Goal: Book appointment/travel/reservation

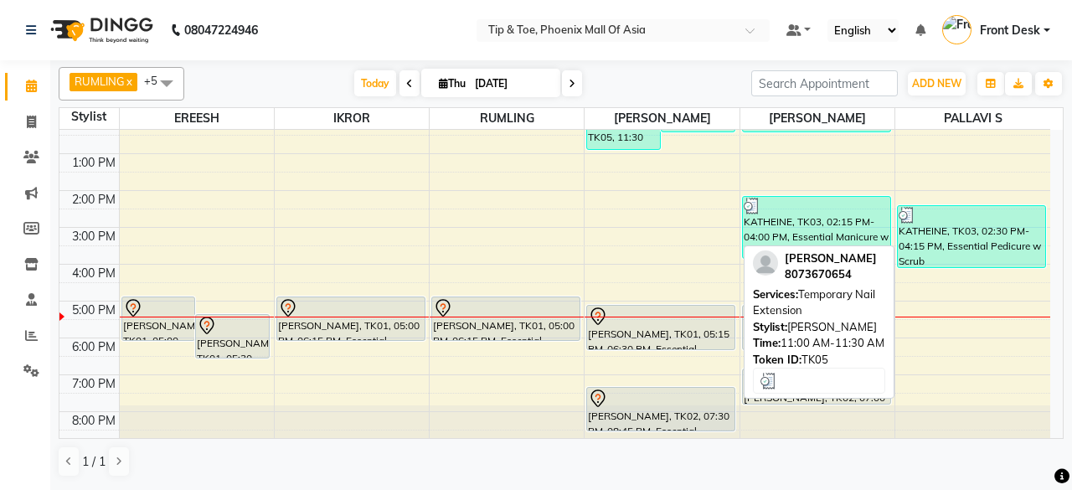
scroll to position [162, 0]
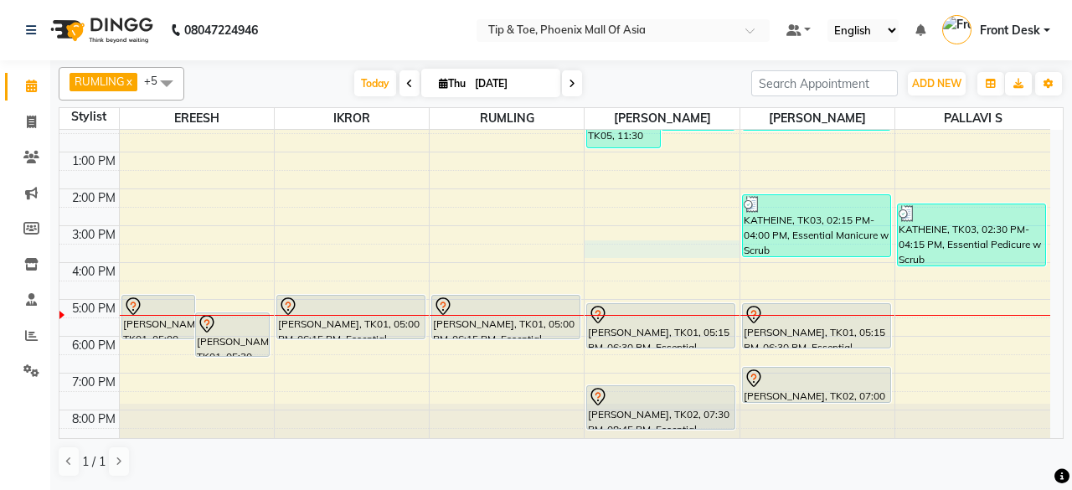
click at [662, 256] on div "8:00 AM 9:00 AM 10:00 AM 11:00 AM 12:00 PM 1:00 PM 2:00 PM 3:00 PM 4:00 PM 5:00…" at bounding box center [554, 207] width 991 height 478
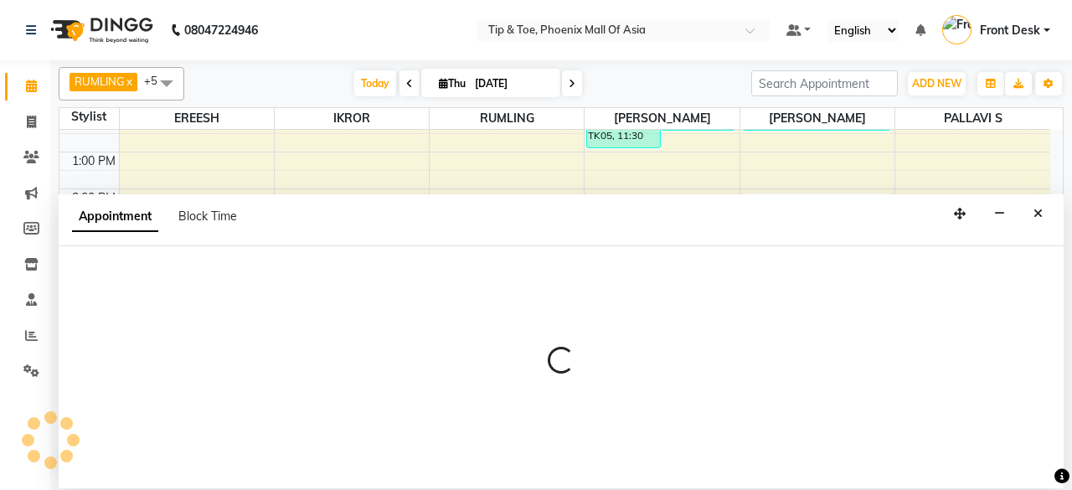
select select "38823"
select select "930"
select select "tentative"
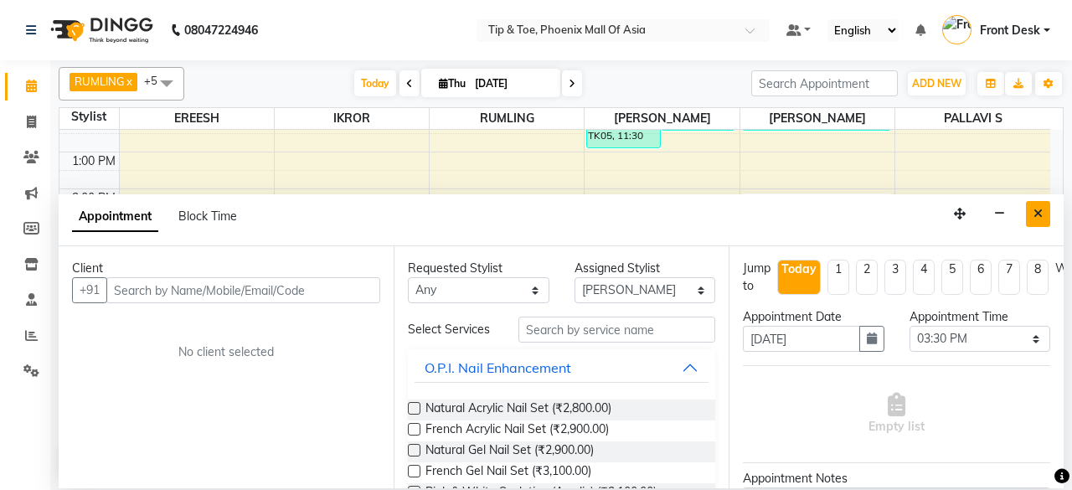
click at [1040, 224] on button "Close" at bounding box center [1038, 214] width 24 height 26
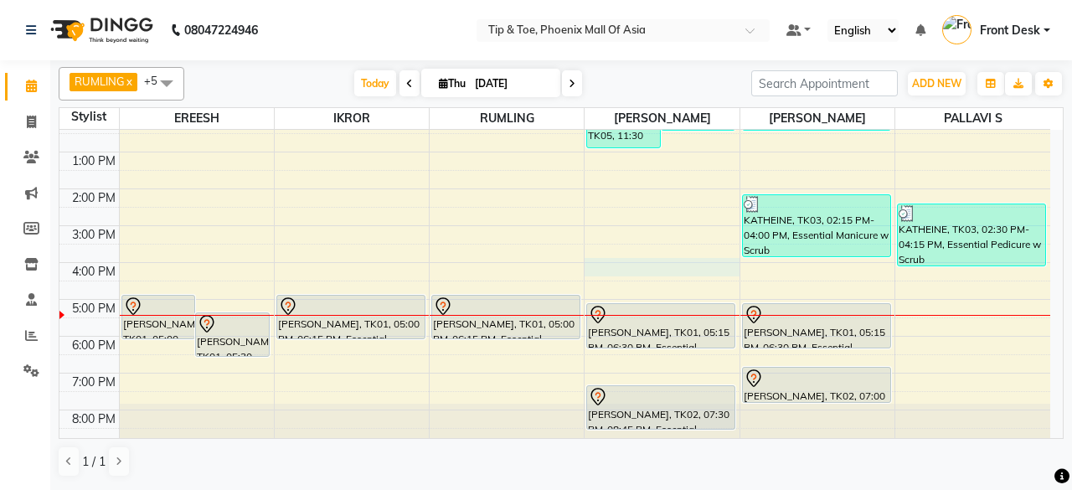
click at [668, 274] on div "8:00 AM 9:00 AM 10:00 AM 11:00 AM 12:00 PM 1:00 PM 2:00 PM 3:00 PM 4:00 PM 5:00…" at bounding box center [554, 207] width 991 height 478
select select "38823"
select select "960"
select select "tentative"
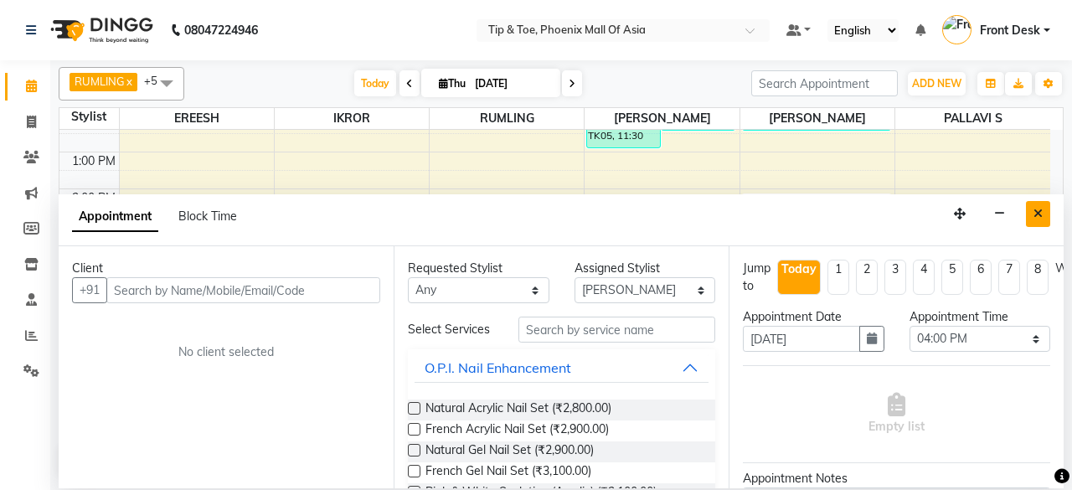
click at [1034, 212] on icon "Close" at bounding box center [1038, 214] width 9 height 12
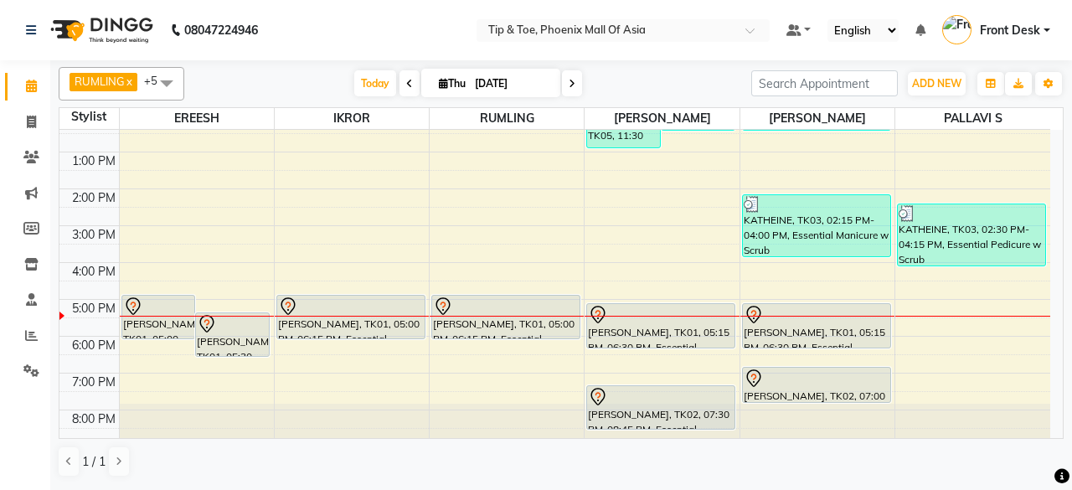
click at [201, 266] on div "8:00 AM 9:00 AM 10:00 AM 11:00 AM 12:00 PM 1:00 PM 2:00 PM 3:00 PM 4:00 PM 5:00…" at bounding box center [554, 207] width 991 height 478
select select "71173"
select select "tentative"
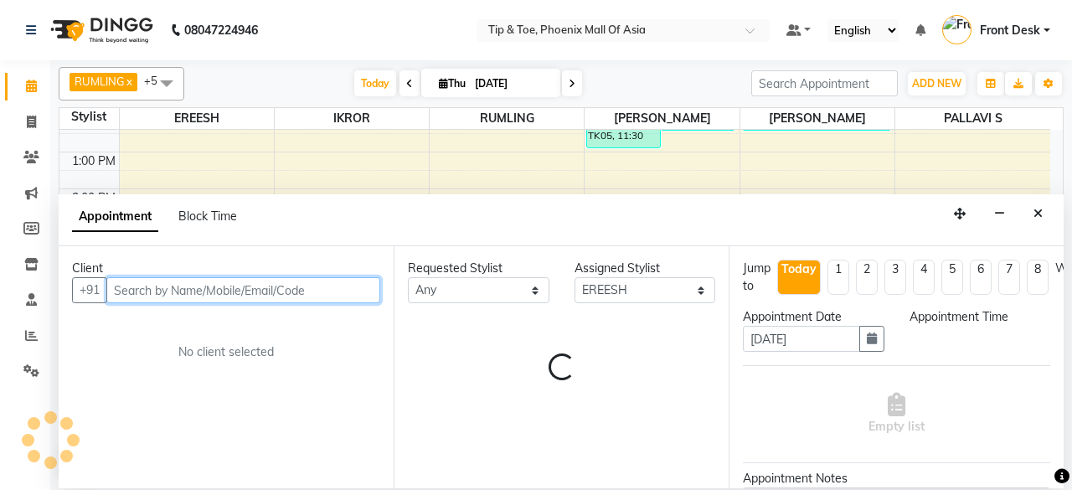
select select "960"
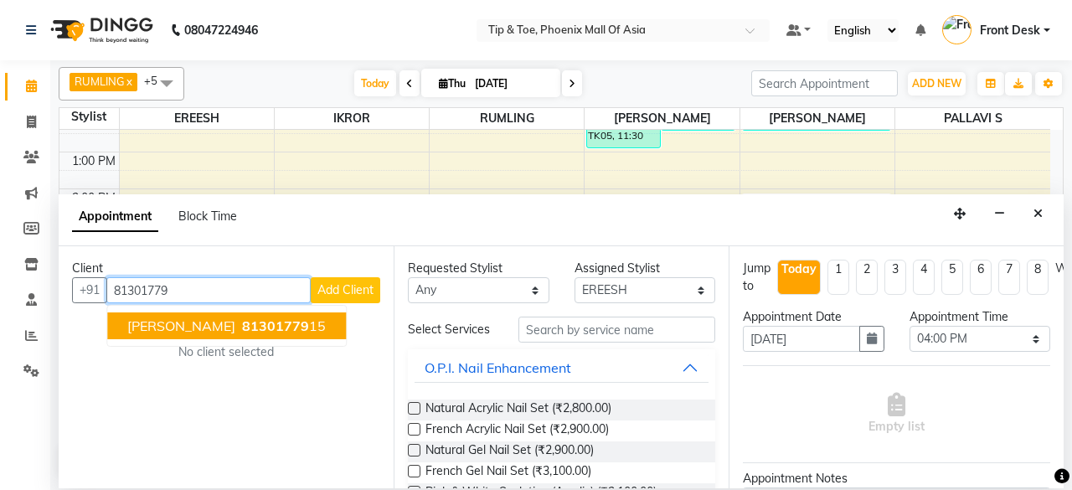
click at [190, 320] on span "[PERSON_NAME]" at bounding box center [181, 325] width 108 height 17
type input "8130177915"
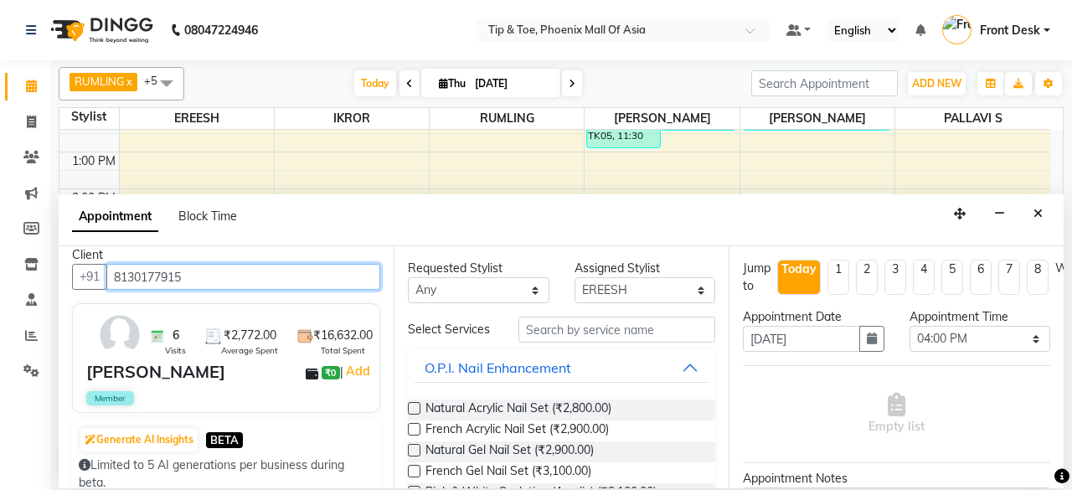
scroll to position [0, 0]
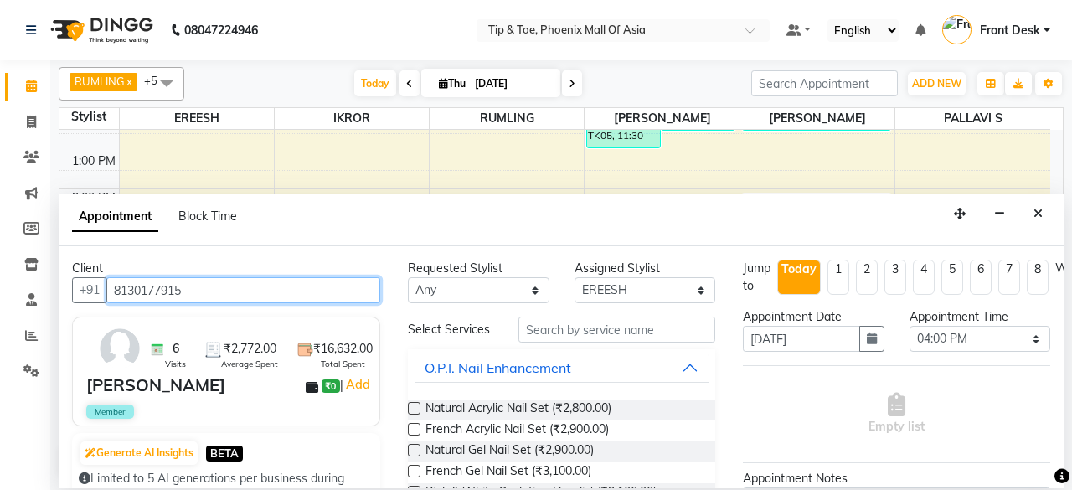
drag, startPoint x: 115, startPoint y: 287, endPoint x: 258, endPoint y: 286, distance: 143.3
click at [258, 286] on input "8130177915" at bounding box center [243, 290] width 274 height 26
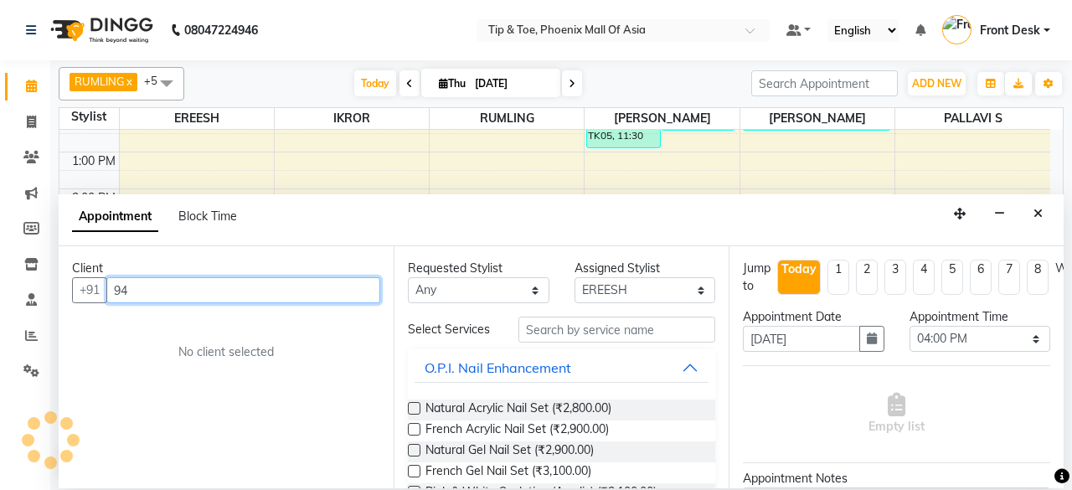
type input "9"
paste input "8130177915"
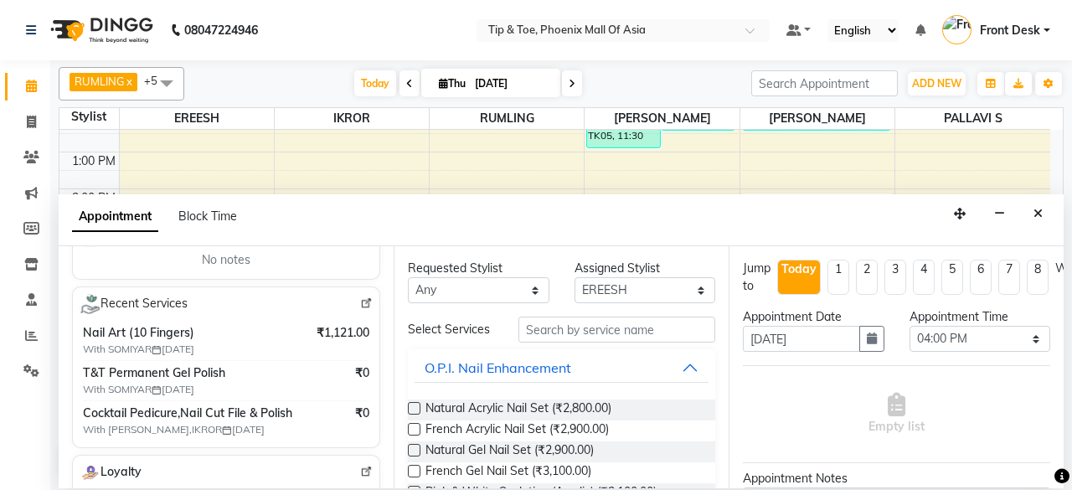
scroll to position [335, 0]
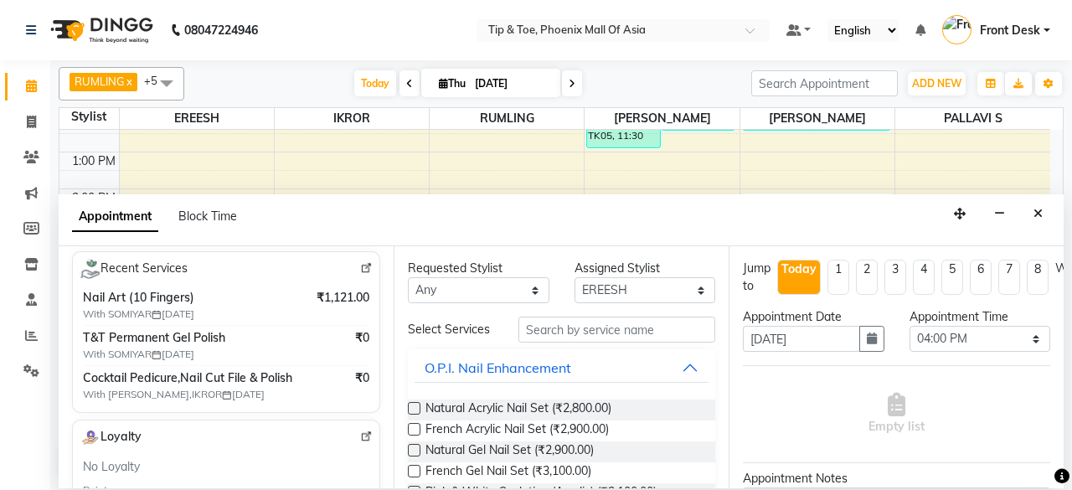
type input "8130177915"
click at [260, 376] on span "Cocktail Pedicure,Nail Cut File & Polish" at bounding box center [190, 378] width 215 height 18
click at [270, 373] on span "Cocktail Pedicure,Nail Cut File & Polish" at bounding box center [190, 378] width 215 height 18
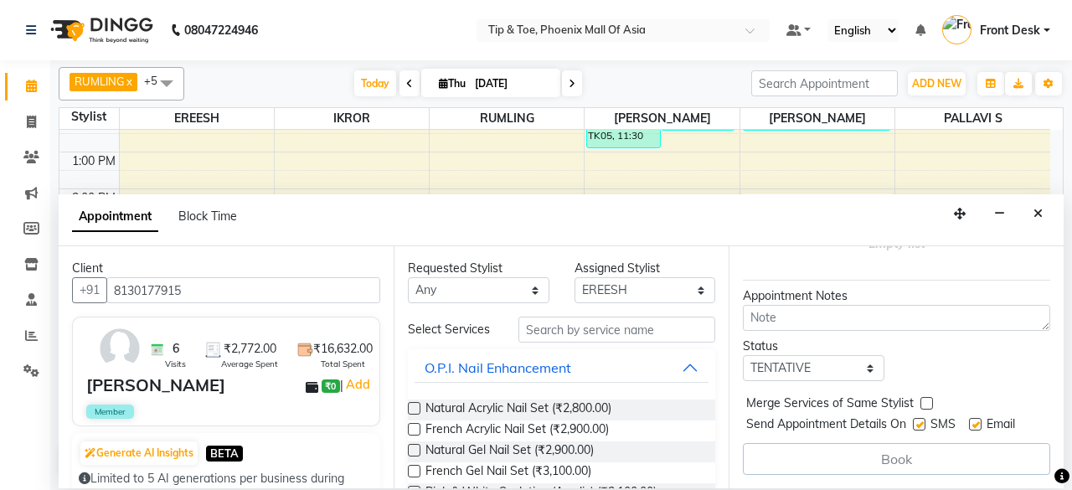
scroll to position [0, 0]
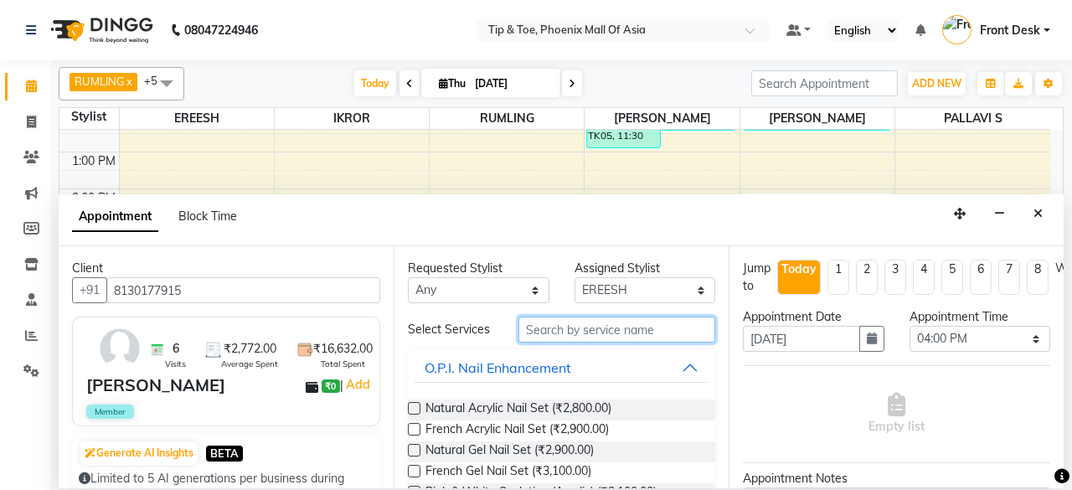
click at [657, 333] on input "text" at bounding box center [617, 330] width 197 height 26
type input "PED"
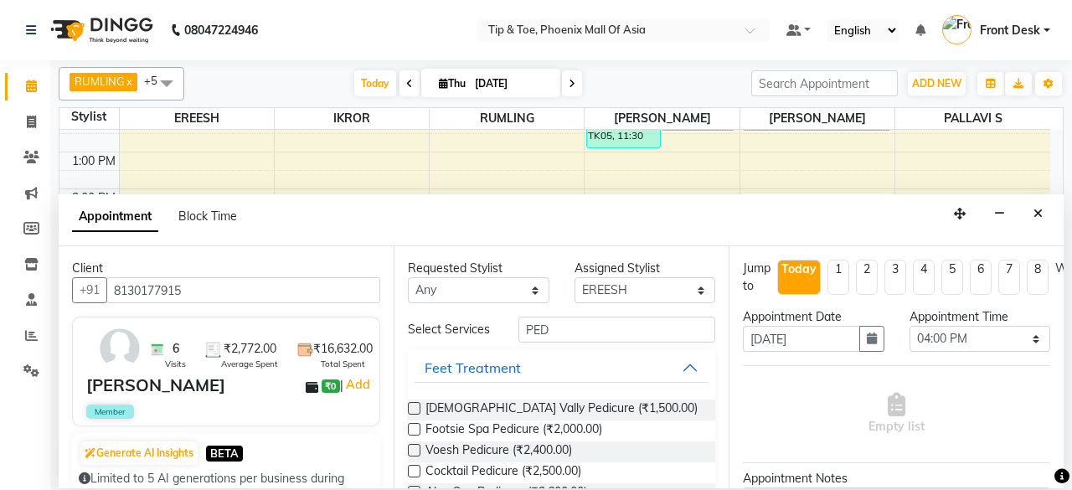
click at [416, 467] on label at bounding box center [414, 471] width 13 height 13
click at [416, 467] on input "checkbox" at bounding box center [413, 472] width 11 height 11
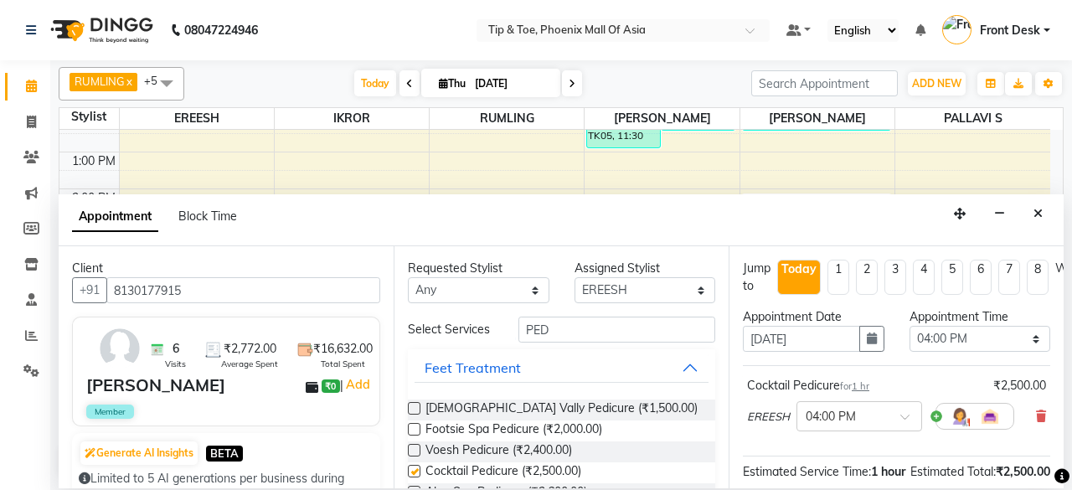
checkbox input "false"
click at [675, 290] on select "Select EREESH IKROR [PERSON_NAME] PALLAVI S RUMLING [PERSON_NAME] SOMIYAR" at bounding box center [646, 290] width 142 height 26
select select "43678"
click at [575, 277] on select "Select EREESH IKROR [PERSON_NAME] PALLAVI S RUMLING [PERSON_NAME] SOMIYAR" at bounding box center [646, 290] width 142 height 26
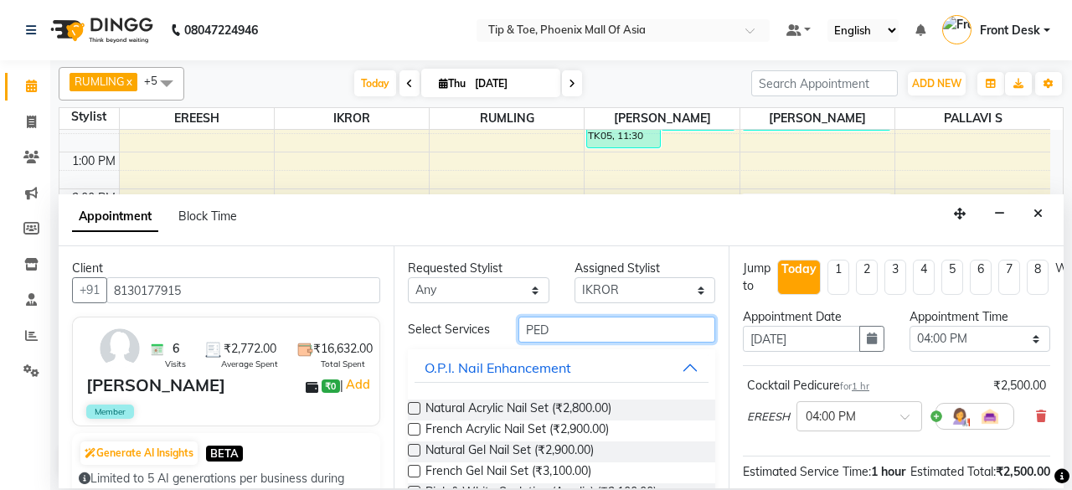
click at [658, 328] on input "PED" at bounding box center [617, 330] width 197 height 26
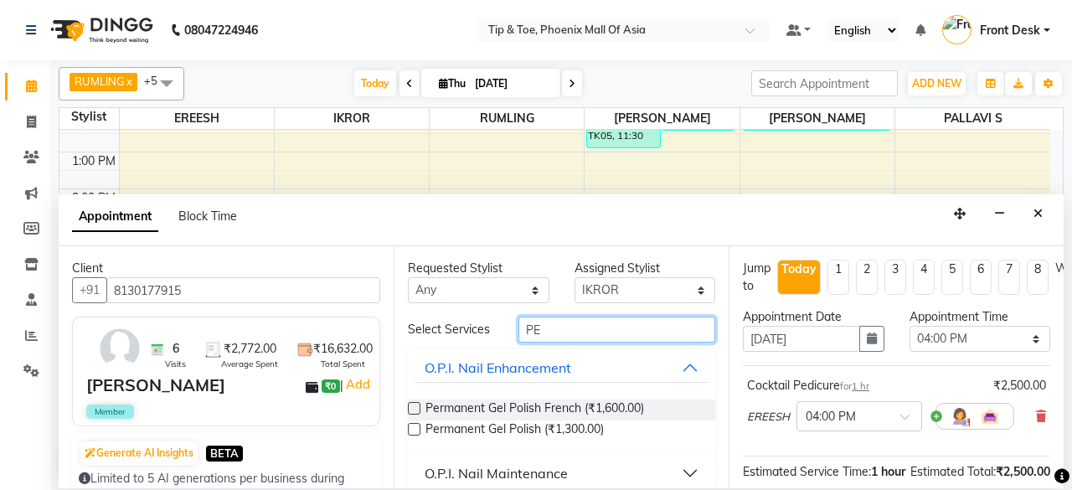
type input "P"
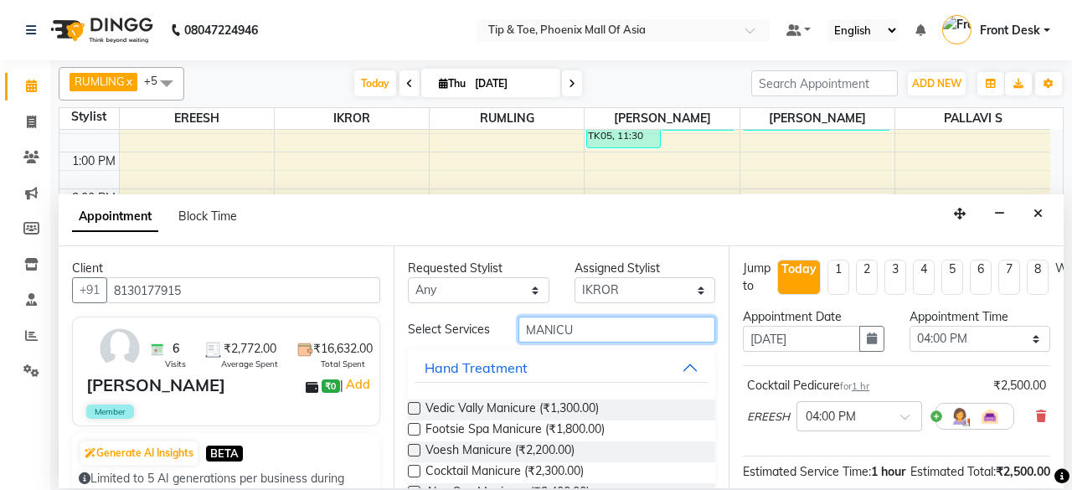
type input "MANICU"
click at [414, 403] on label at bounding box center [414, 408] width 13 height 13
click at [414, 405] on input "checkbox" at bounding box center [413, 410] width 11 height 11
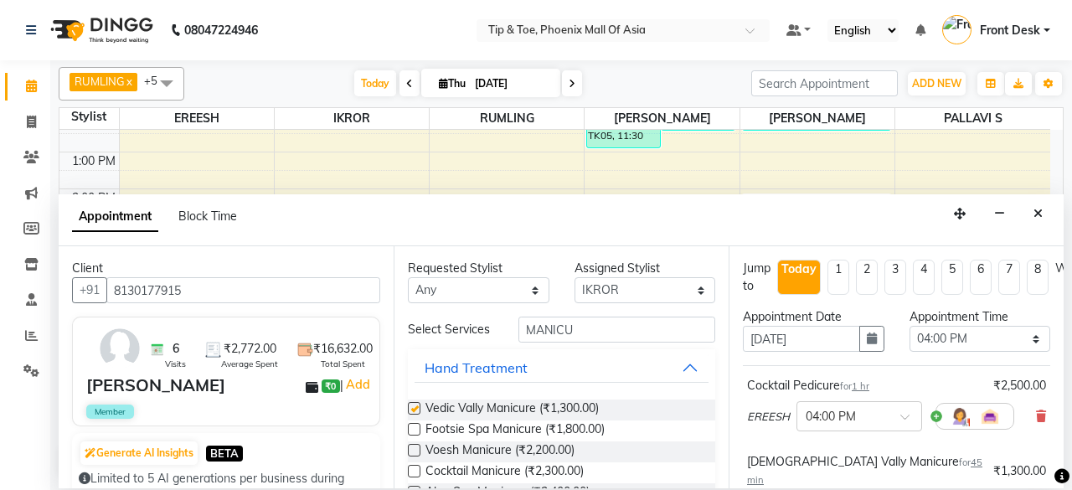
checkbox input "false"
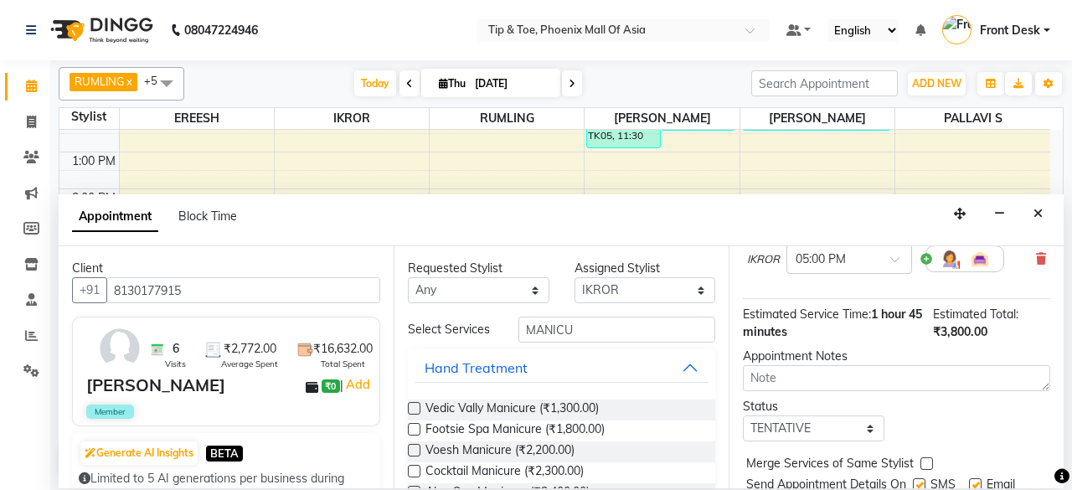
scroll to position [304, 0]
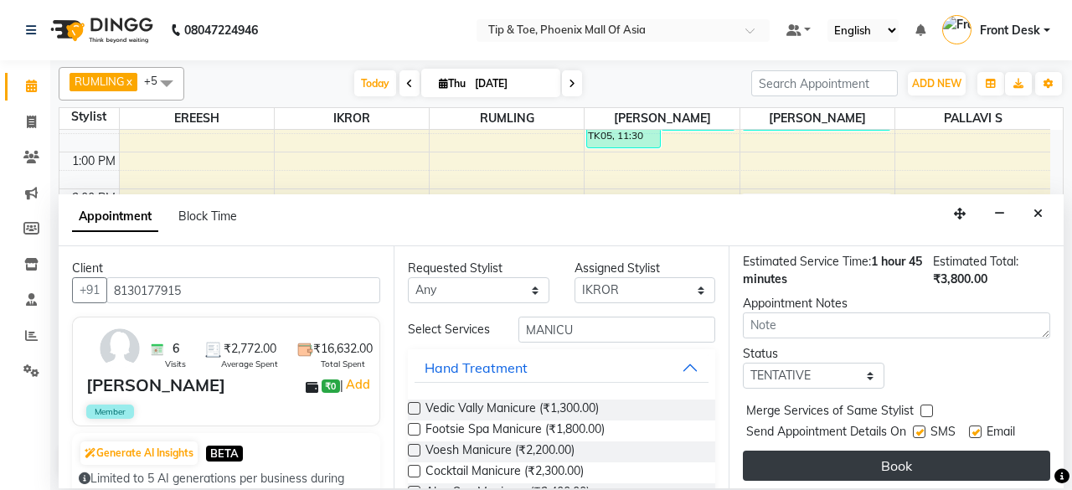
click at [872, 451] on button "Book" at bounding box center [896, 466] width 307 height 30
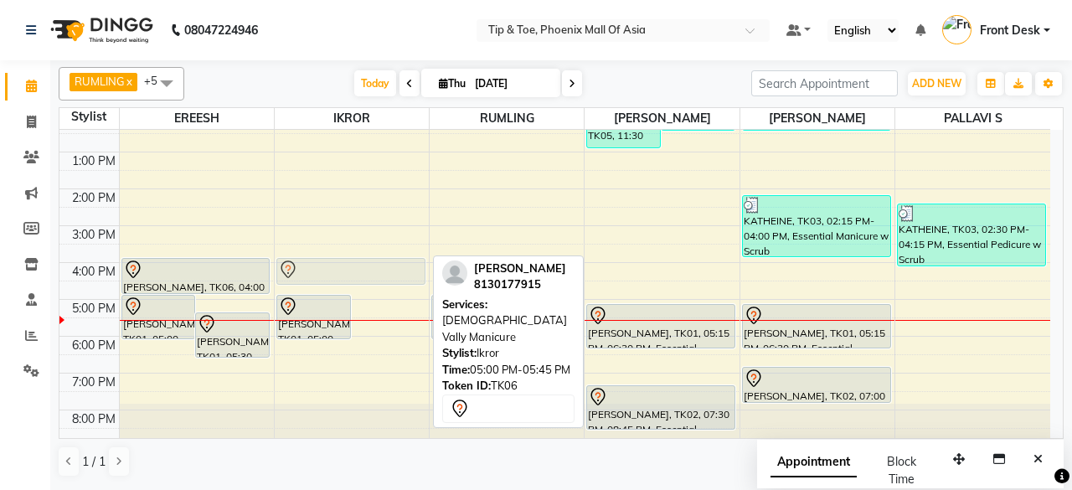
drag, startPoint x: 383, startPoint y: 307, endPoint x: 383, endPoint y: 271, distance: 36.0
click at [383, 271] on div "[PERSON_NAME], TK01, 05:00 PM-06:15 PM, Essential Manicure w Scrub [PERSON_NAME…" at bounding box center [352, 207] width 154 height 478
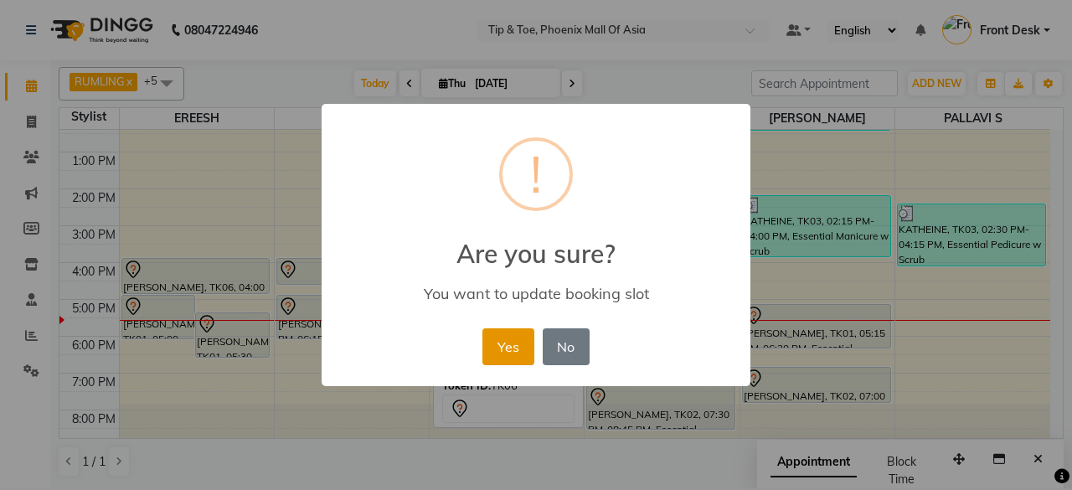
click at [513, 354] on button "Yes" at bounding box center [508, 346] width 51 height 37
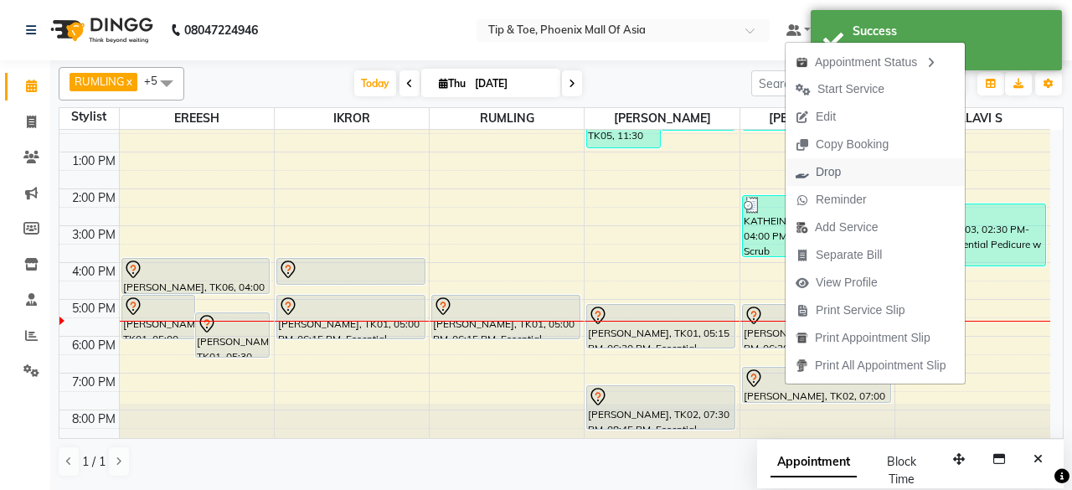
click at [885, 168] on button "Drop" at bounding box center [875, 172] width 179 height 28
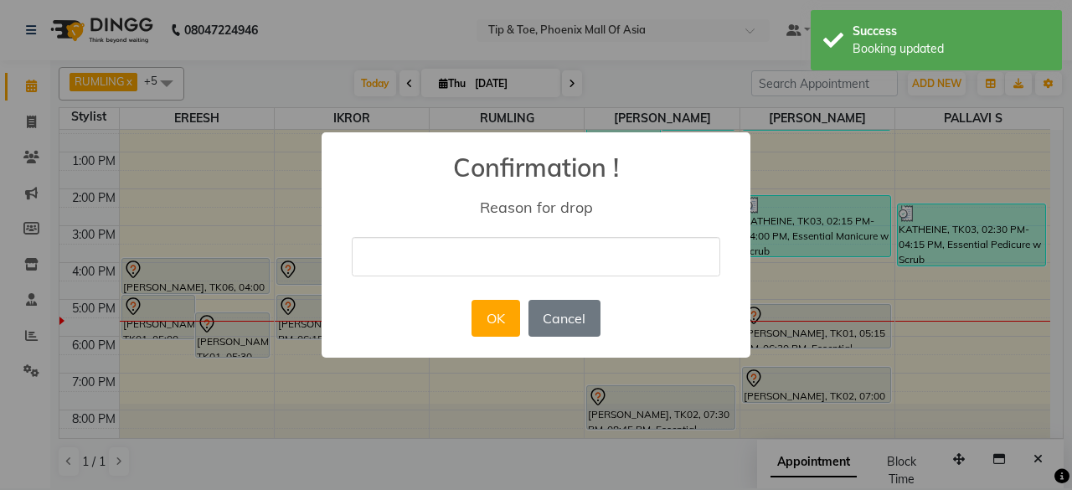
click at [538, 256] on input "text" at bounding box center [536, 256] width 369 height 39
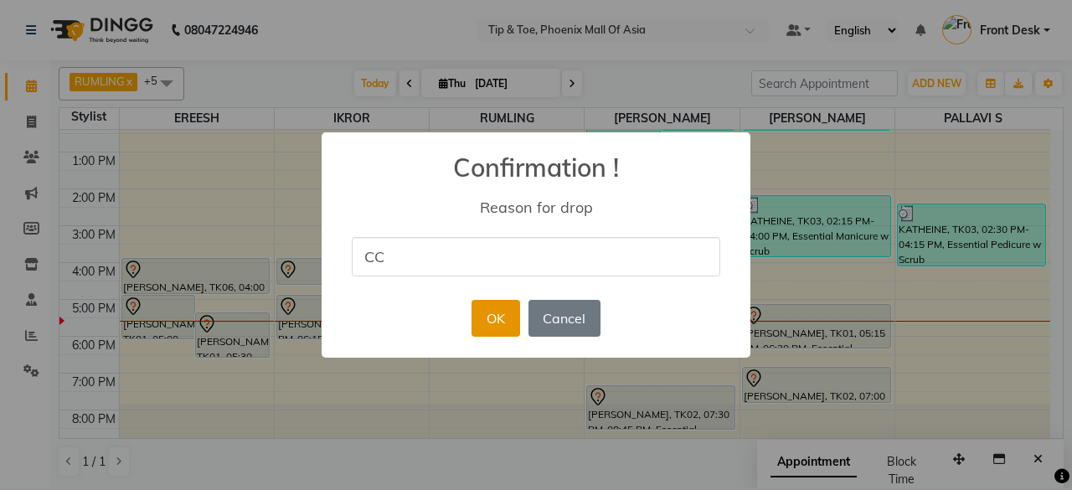
type input "CC"
click at [504, 320] on button "OK" at bounding box center [496, 318] width 48 height 37
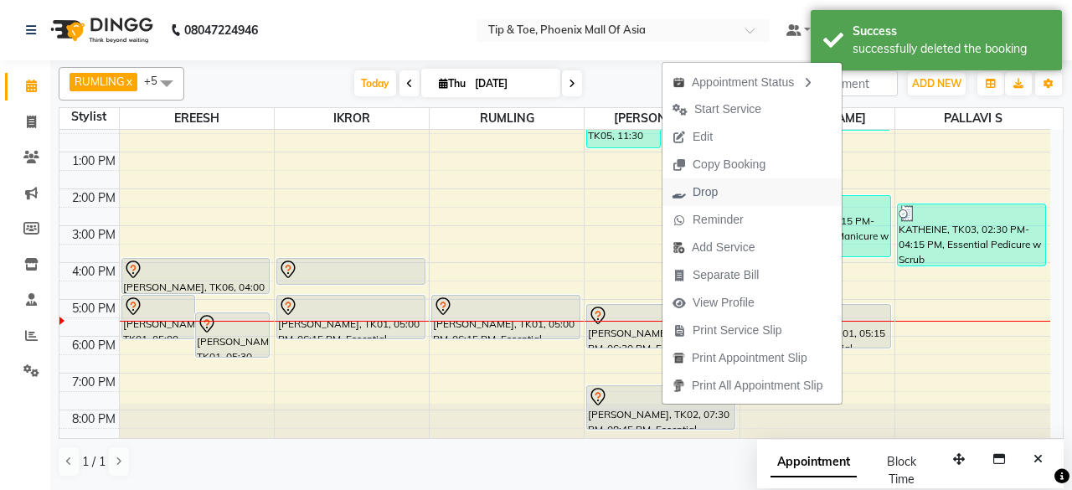
click at [739, 194] on button "Drop" at bounding box center [752, 192] width 179 height 28
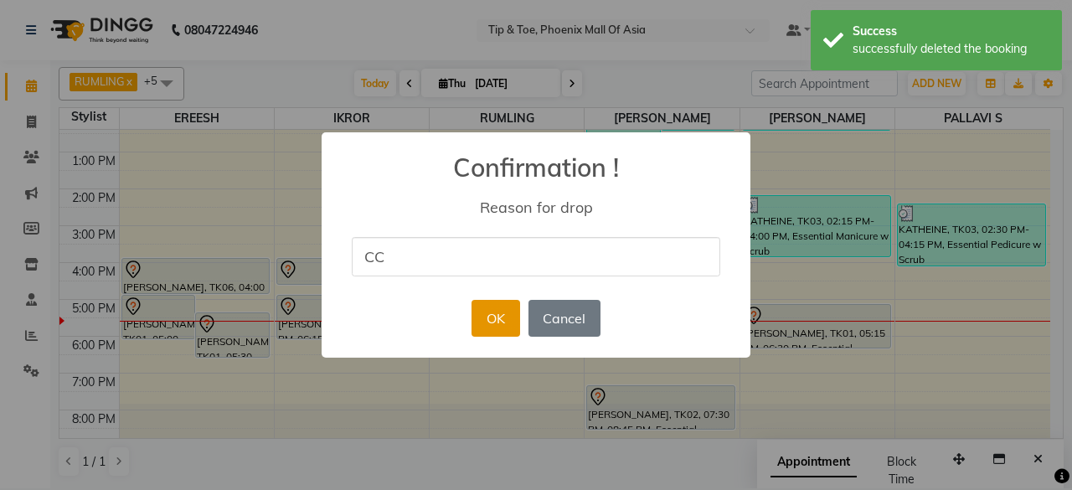
type input "CC"
click at [491, 325] on button "OK" at bounding box center [496, 318] width 48 height 37
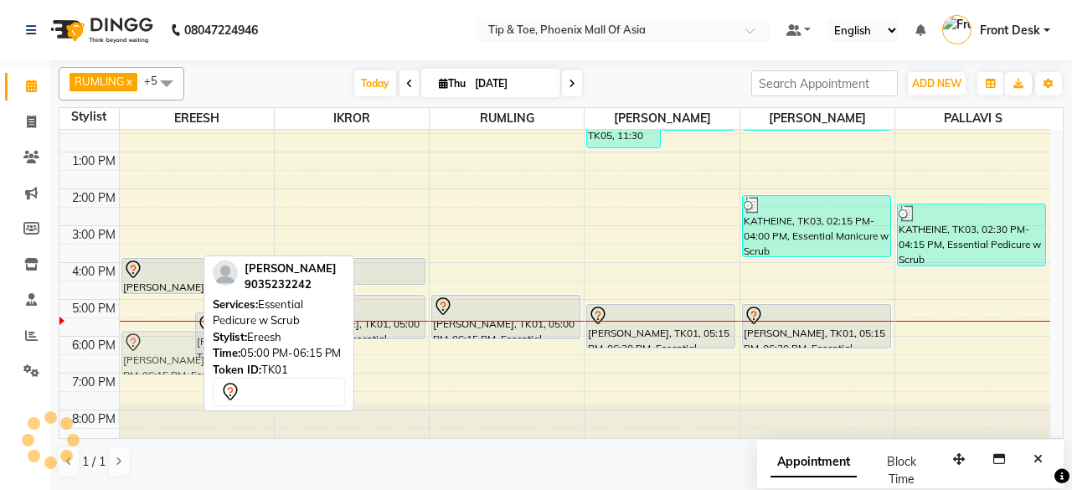
drag, startPoint x: 147, startPoint y: 324, endPoint x: 148, endPoint y: 359, distance: 34.4
click at [148, 359] on div "[PERSON_NAME], TK01, 05:00 PM-06:15 PM, Essential Pedicure w Scrub [PERSON_NAME…" at bounding box center [197, 207] width 154 height 478
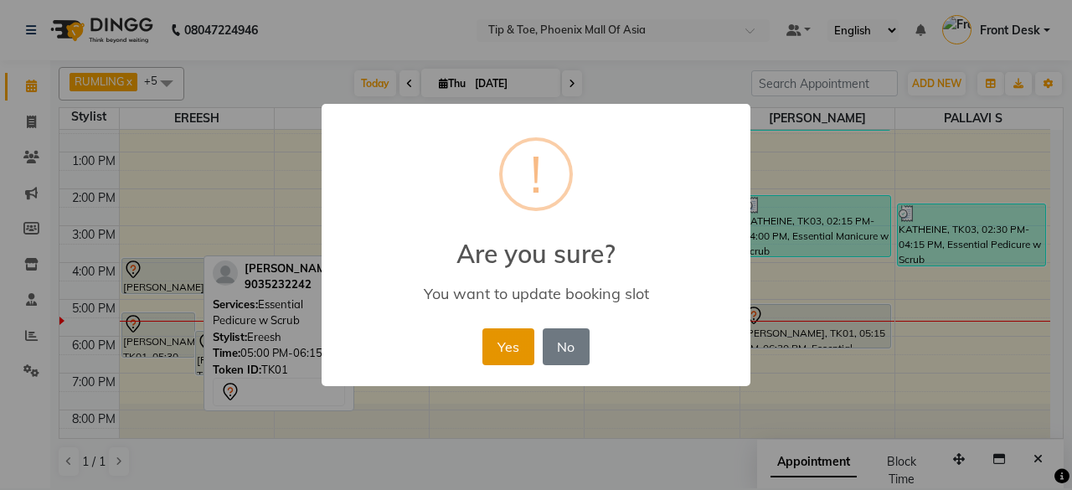
click at [501, 352] on button "Yes" at bounding box center [508, 346] width 51 height 37
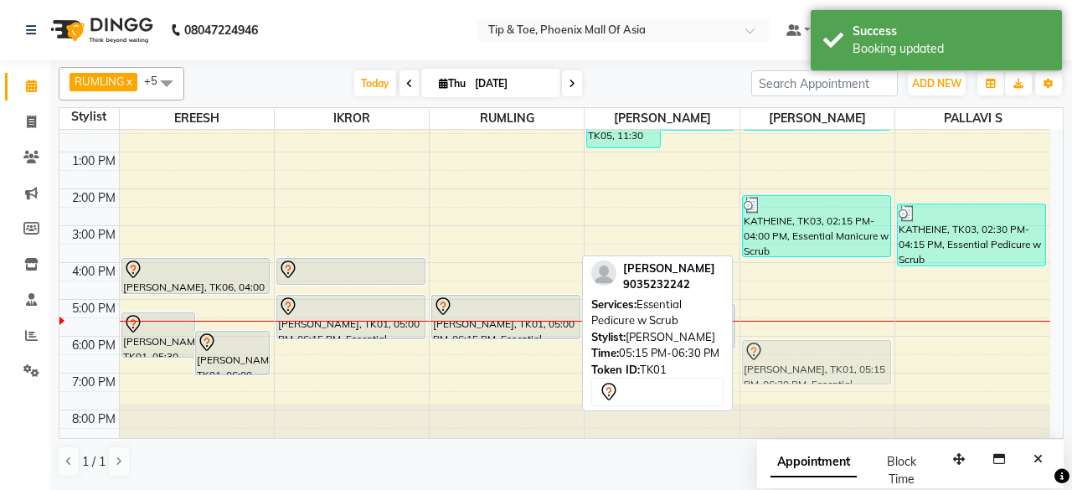
drag, startPoint x: 804, startPoint y: 324, endPoint x: 804, endPoint y: 364, distance: 40.2
click at [804, 364] on div "[PERSON_NAME], TK05, 11:30 AM-12:30 PM, T&T Permanent Gel Polish KATHEINE, TK03…" at bounding box center [818, 207] width 154 height 478
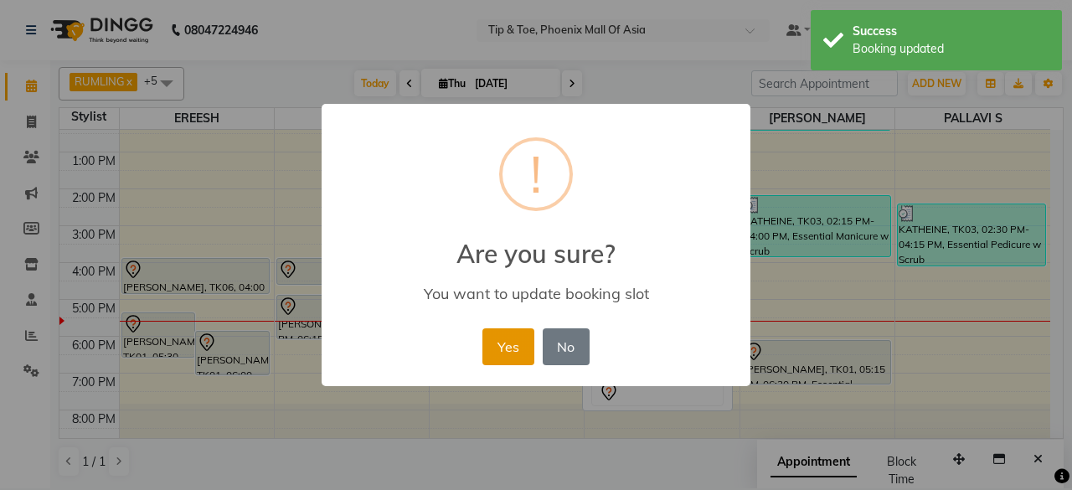
click at [496, 336] on button "Yes" at bounding box center [508, 346] width 51 height 37
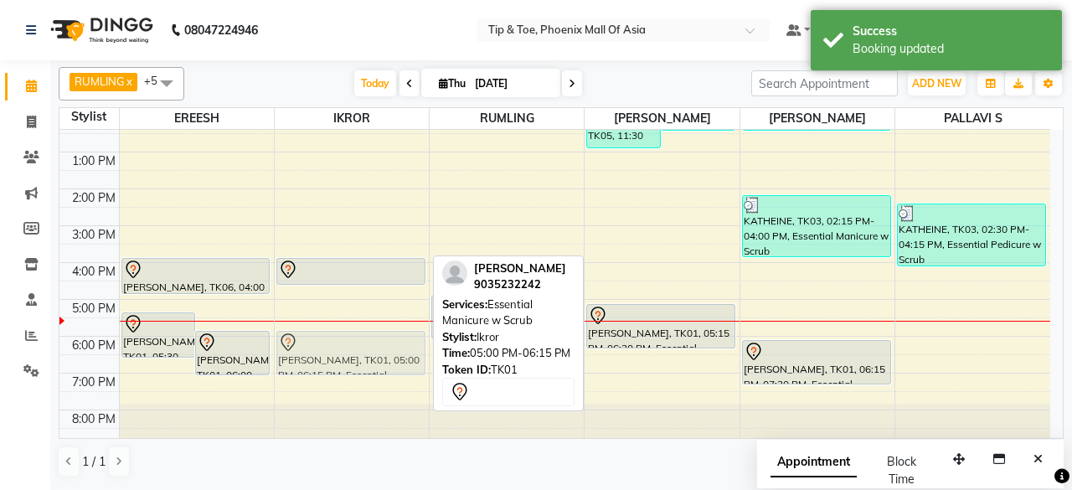
drag, startPoint x: 348, startPoint y: 314, endPoint x: 359, endPoint y: 349, distance: 37.1
click at [359, 349] on div "[PERSON_NAME], TK06, 04:00 PM-04:45 PM, Vedic Vally Manicure [PERSON_NAME], TK0…" at bounding box center [352, 207] width 154 height 478
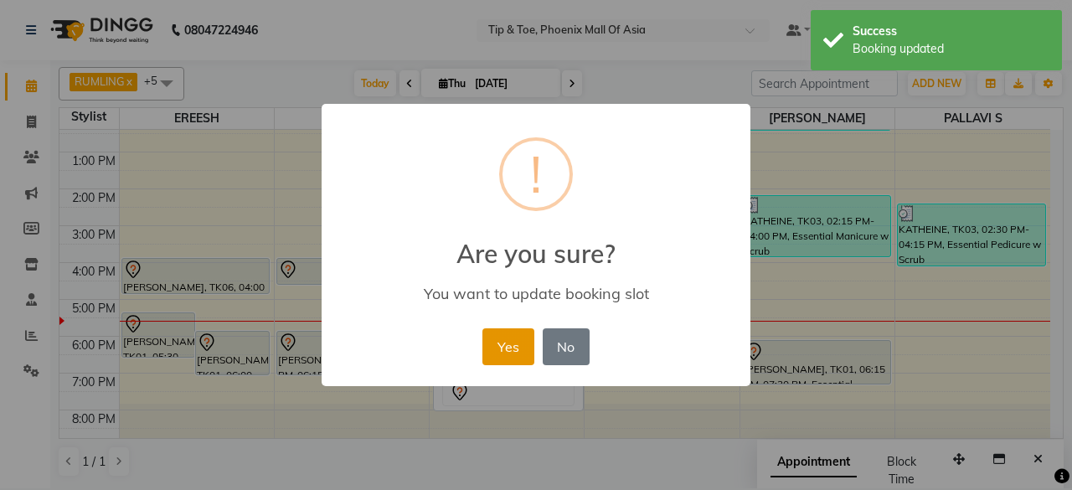
click at [526, 338] on button "Yes" at bounding box center [508, 346] width 51 height 37
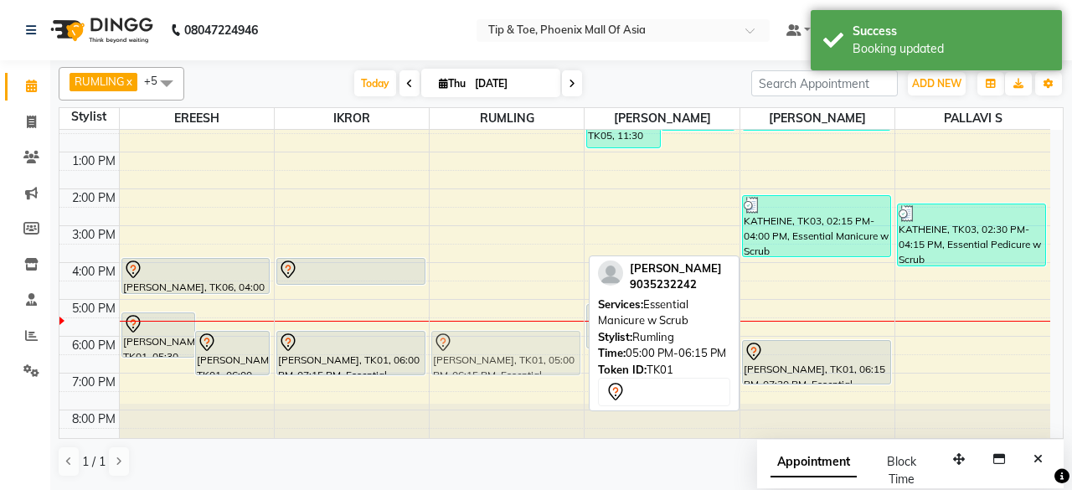
drag, startPoint x: 537, startPoint y: 325, endPoint x: 537, endPoint y: 362, distance: 36.9
click at [537, 362] on div "[PERSON_NAME], TK01, 05:00 PM-06:15 PM, Essential Manicure w Scrub [PERSON_NAME…" at bounding box center [507, 207] width 154 height 478
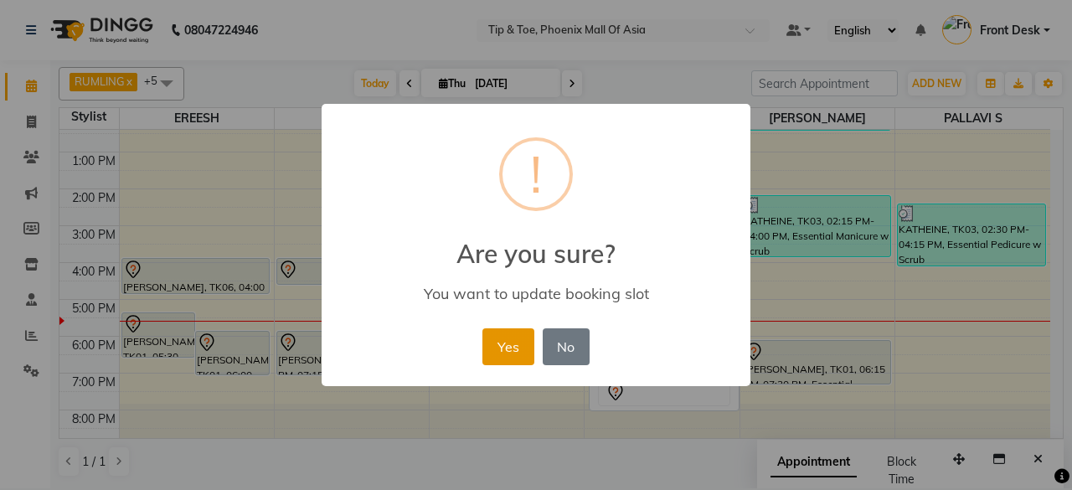
click at [524, 330] on button "Yes" at bounding box center [508, 346] width 51 height 37
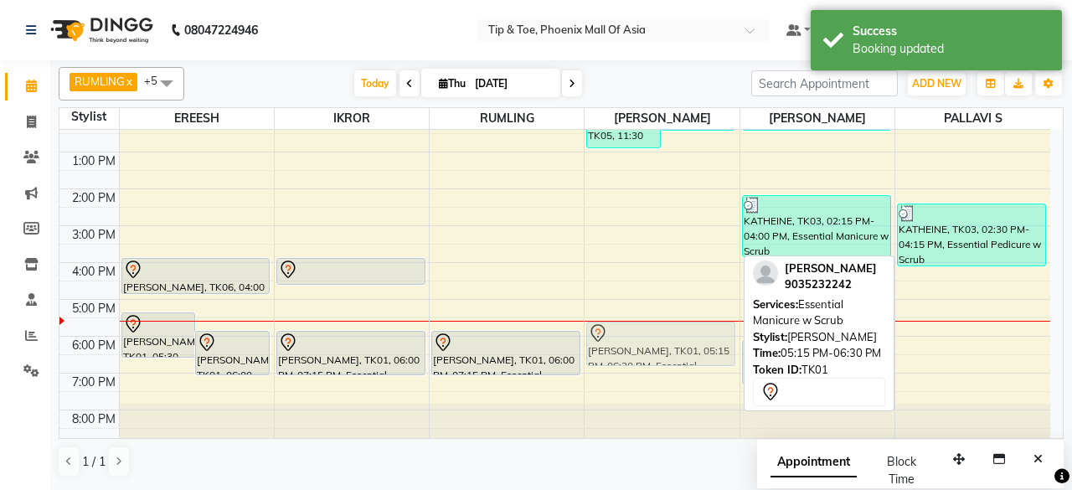
drag, startPoint x: 668, startPoint y: 324, endPoint x: 674, endPoint y: 349, distance: 25.6
click at [674, 349] on div "[PERSON_NAME], TK05, 11:30 AM-01:00 PM, T&T Permanent Gel Polish [PERSON_NAME],…" at bounding box center [662, 207] width 154 height 478
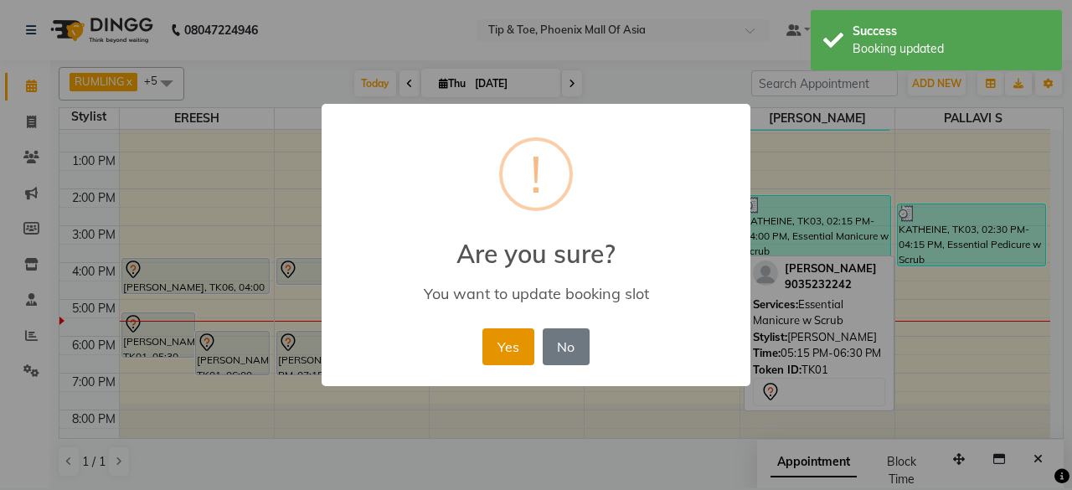
click at [499, 344] on button "Yes" at bounding box center [508, 346] width 51 height 37
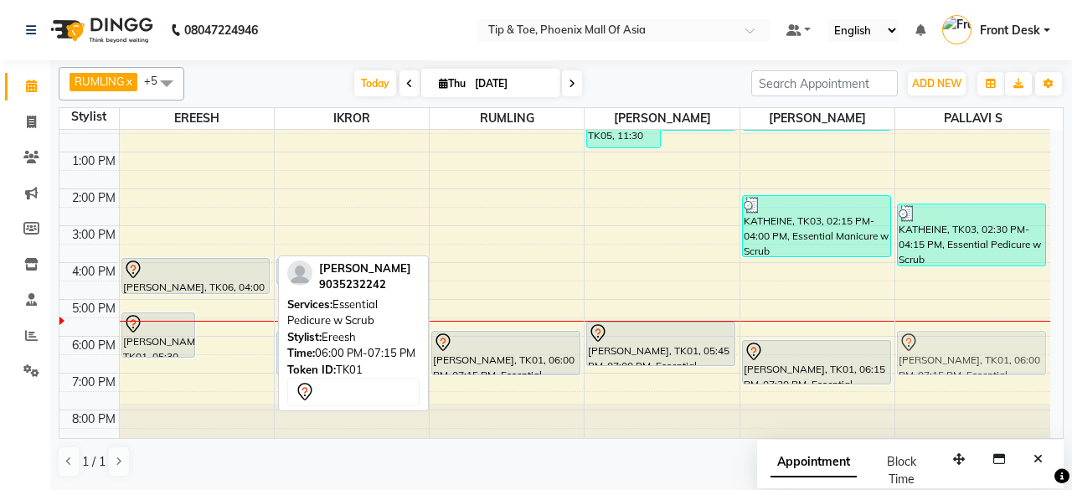
drag, startPoint x: 230, startPoint y: 344, endPoint x: 935, endPoint y: 348, distance: 704.5
click at [935, 348] on tr "[PERSON_NAME], TK01, 05:30 PM-06:45 PM, Essential Pedicure w Scrub [PERSON_NAME…" at bounding box center [554, 207] width 991 height 478
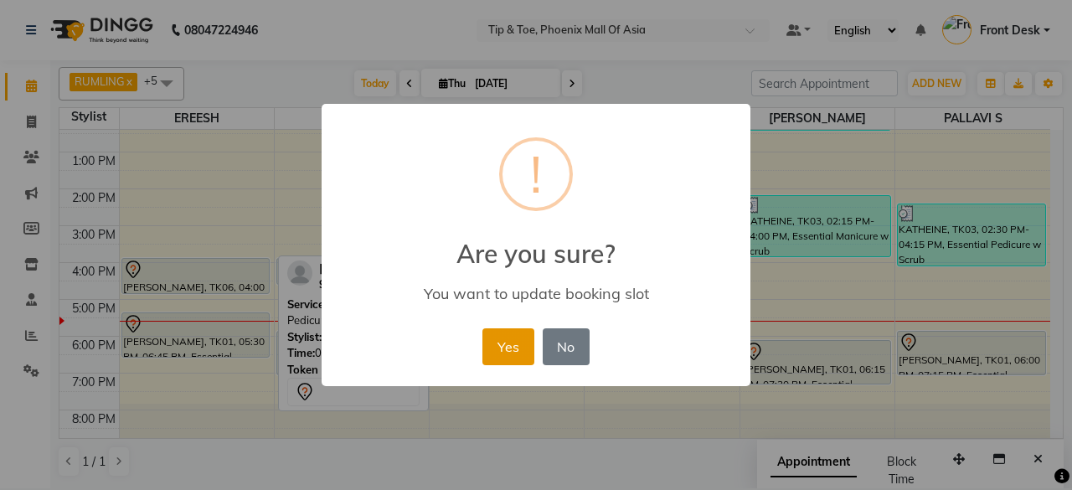
click at [508, 338] on button "Yes" at bounding box center [508, 346] width 51 height 37
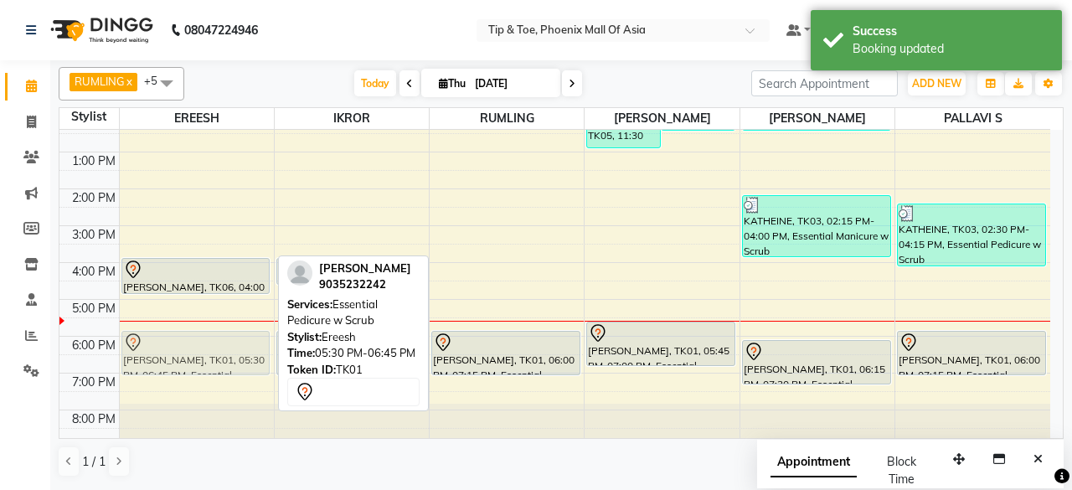
drag, startPoint x: 244, startPoint y: 336, endPoint x: 248, endPoint y: 353, distance: 17.3
click at [248, 353] on div "[PERSON_NAME], TK06, 04:00 PM-05:00 PM, Cocktail Pedicure [PERSON_NAME], TK01, …" at bounding box center [197, 207] width 154 height 478
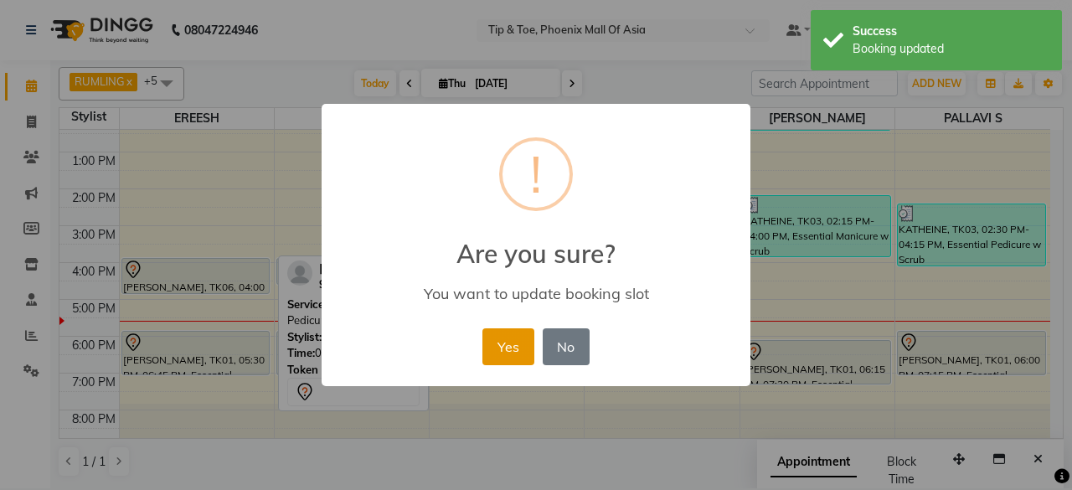
click at [502, 349] on button "Yes" at bounding box center [508, 346] width 51 height 37
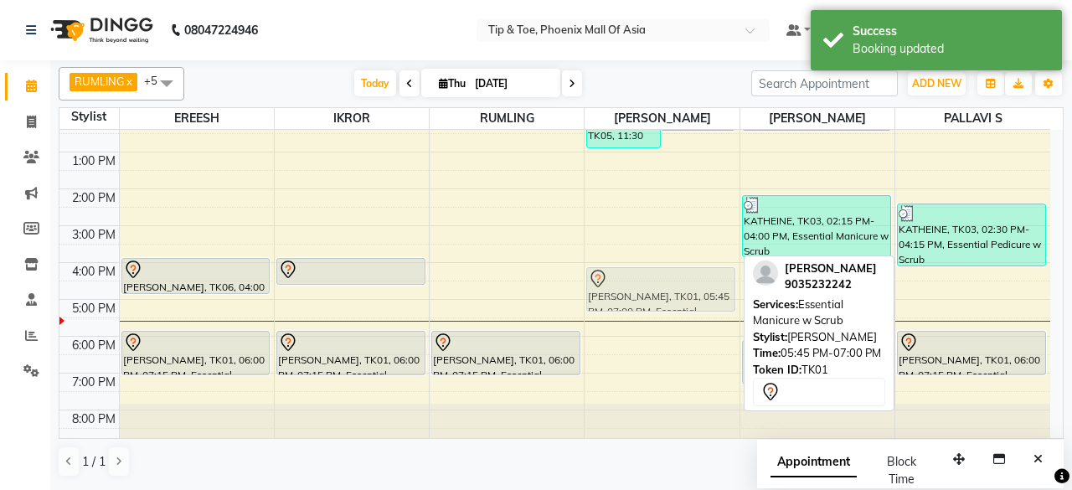
drag, startPoint x: 676, startPoint y: 346, endPoint x: 661, endPoint y: 284, distance: 63.8
click at [661, 284] on div "[PERSON_NAME], TK05, 11:30 AM-01:00 PM, T&T Permanent Gel Polish [PERSON_NAME],…" at bounding box center [662, 207] width 154 height 478
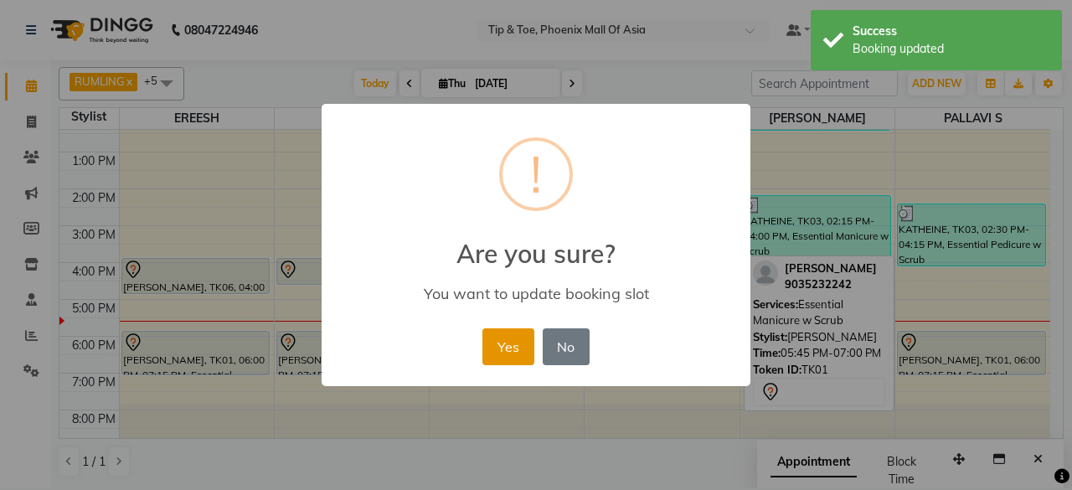
click at [521, 340] on button "Yes" at bounding box center [508, 346] width 51 height 37
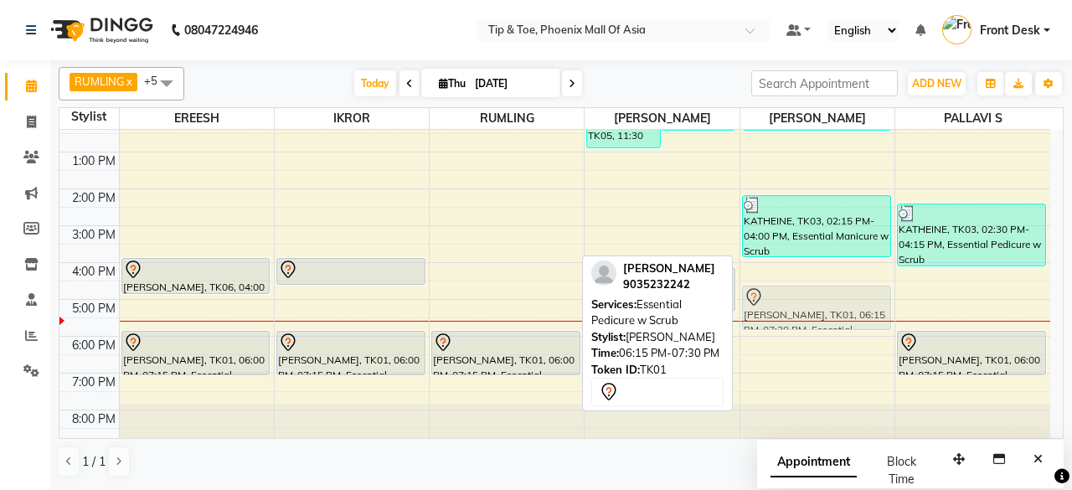
drag, startPoint x: 808, startPoint y: 358, endPoint x: 821, endPoint y: 296, distance: 63.4
click at [821, 296] on div "[PERSON_NAME], TK05, 11:30 AM-12:30 PM, T&T Permanent Gel Polish KATHEINE, TK03…" at bounding box center [818, 207] width 154 height 478
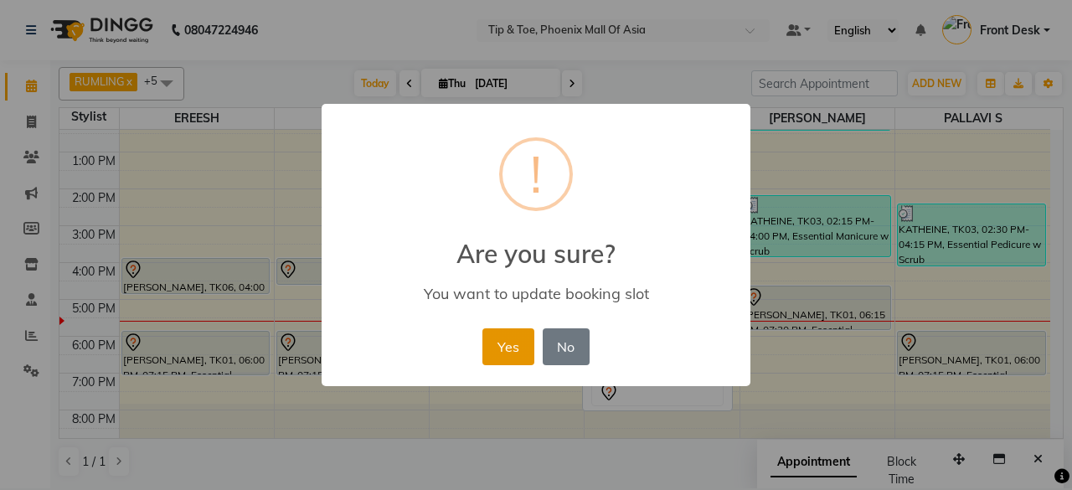
click at [511, 348] on button "Yes" at bounding box center [508, 346] width 51 height 37
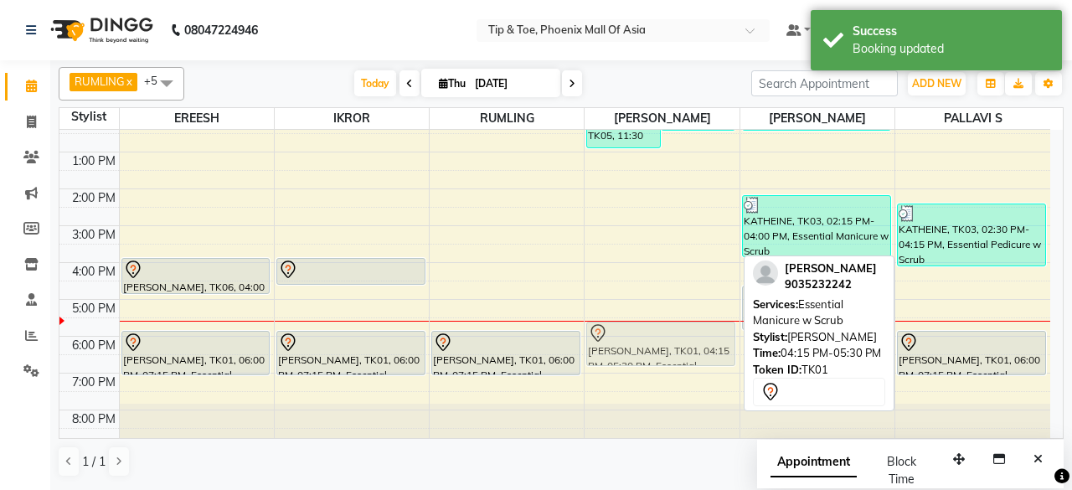
drag, startPoint x: 640, startPoint y: 286, endPoint x: 648, endPoint y: 350, distance: 64.1
click at [648, 350] on div "[PERSON_NAME], TK05, 11:30 AM-01:00 PM, T&T Permanent Gel Polish [PERSON_NAME],…" at bounding box center [662, 207] width 154 height 478
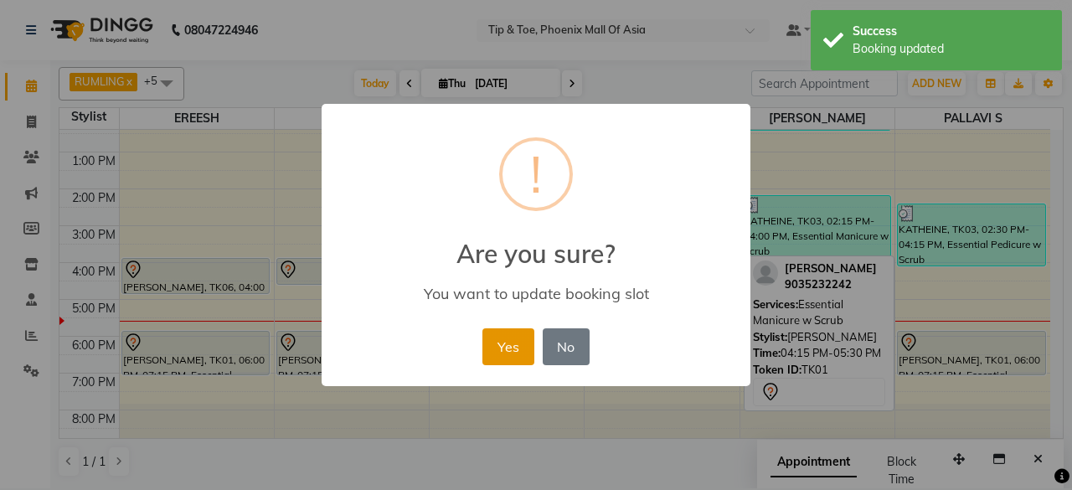
drag, startPoint x: 516, startPoint y: 346, endPoint x: 545, endPoint y: 342, distance: 28.8
click at [519, 346] on button "Yes" at bounding box center [508, 346] width 51 height 37
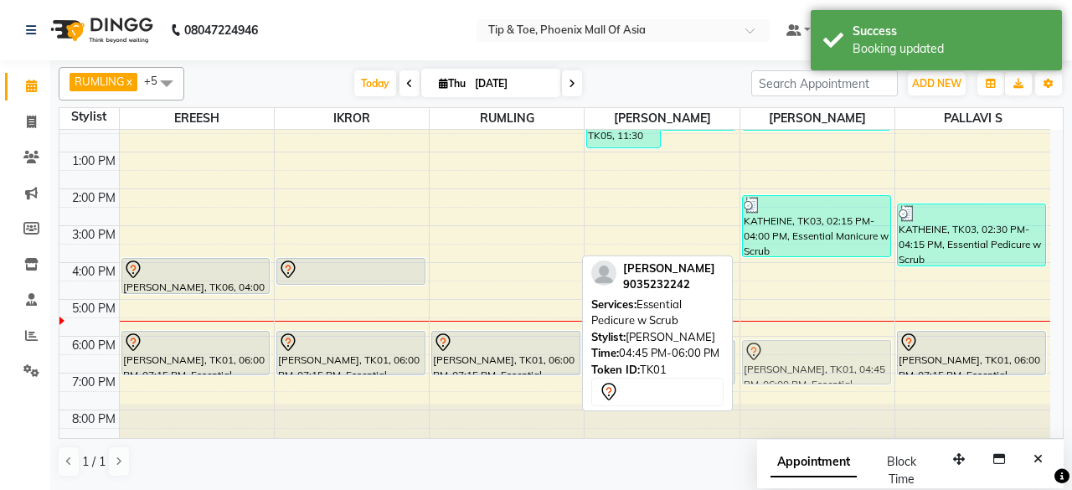
drag, startPoint x: 790, startPoint y: 309, endPoint x: 792, endPoint y: 361, distance: 52.0
click at [792, 361] on div "[PERSON_NAME], TK05, 11:30 AM-12:30 PM, T&T Permanent Gel Polish KATHEINE, TK03…" at bounding box center [818, 207] width 154 height 478
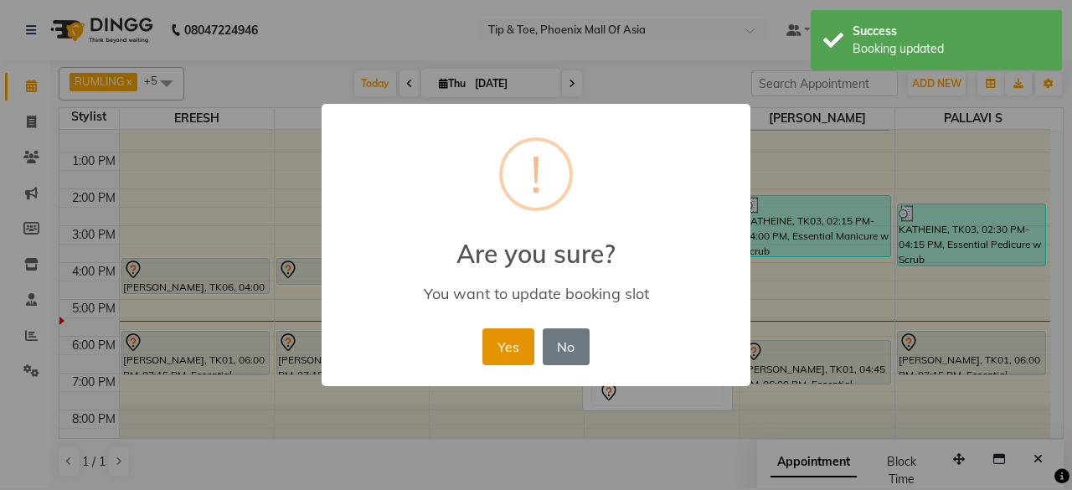
click at [516, 330] on button "Yes" at bounding box center [508, 346] width 51 height 37
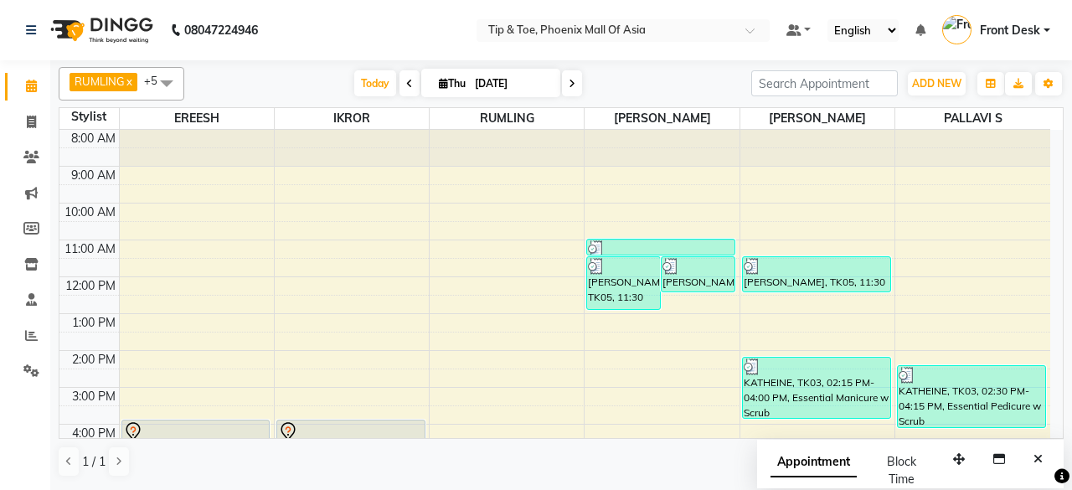
scroll to position [162, 0]
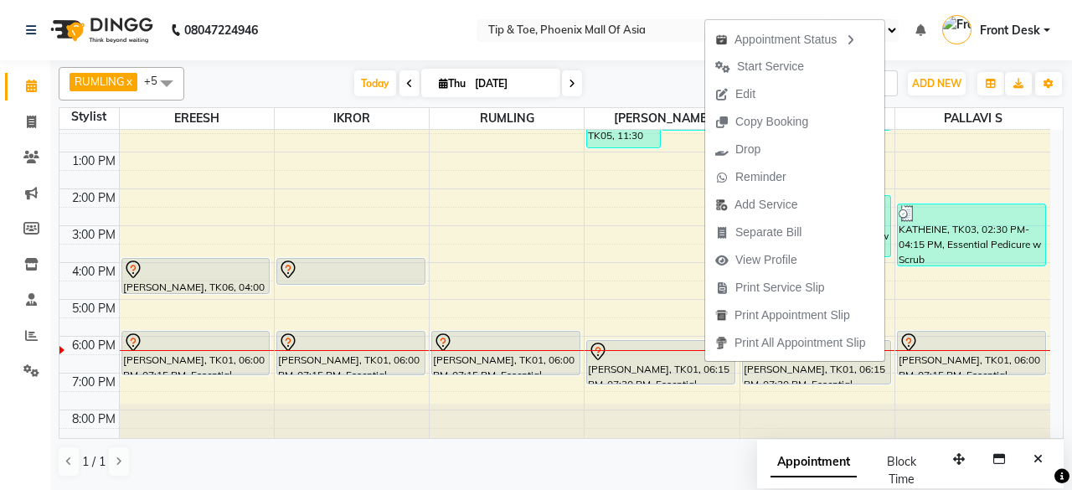
click at [779, 95] on button "Edit" at bounding box center [794, 94] width 179 height 28
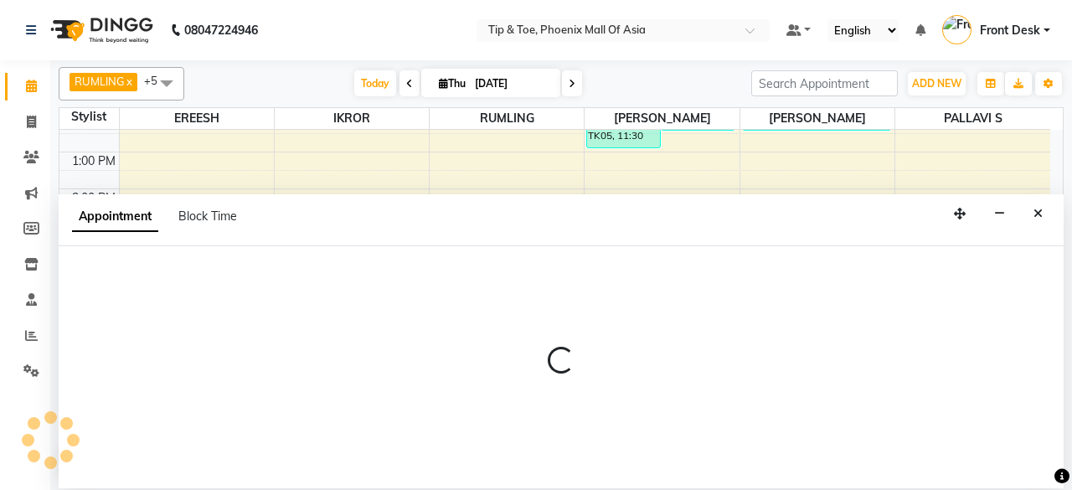
select select "tentative"
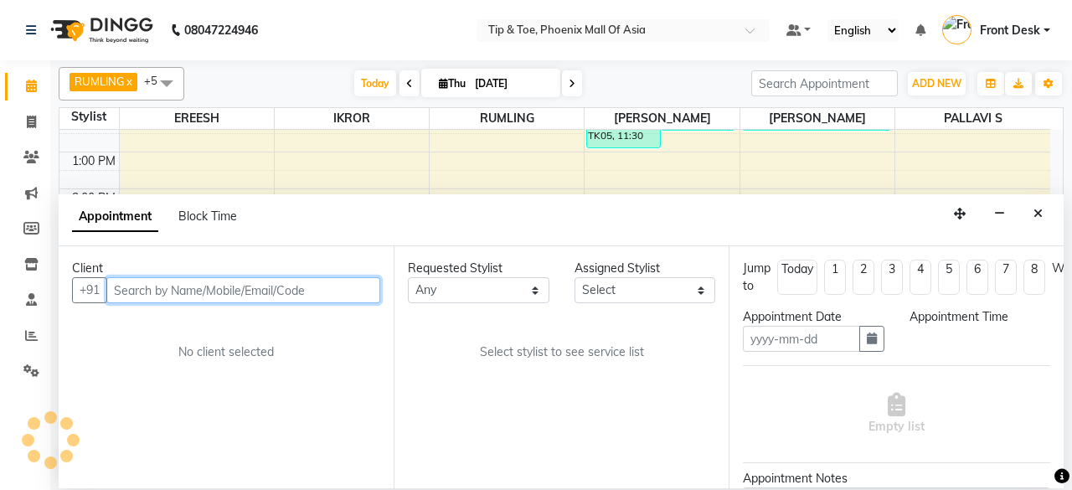
type input "[DATE]"
select select "1080"
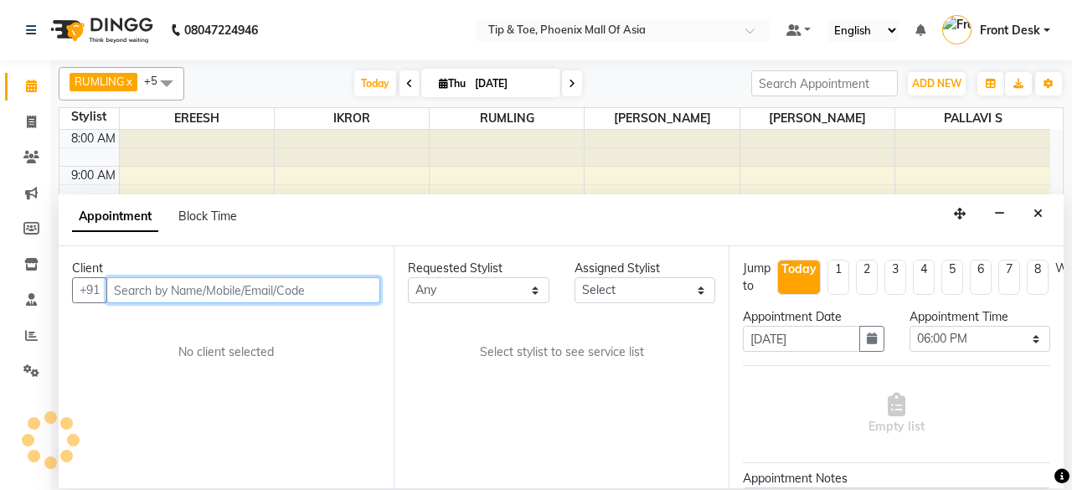
select select "43482"
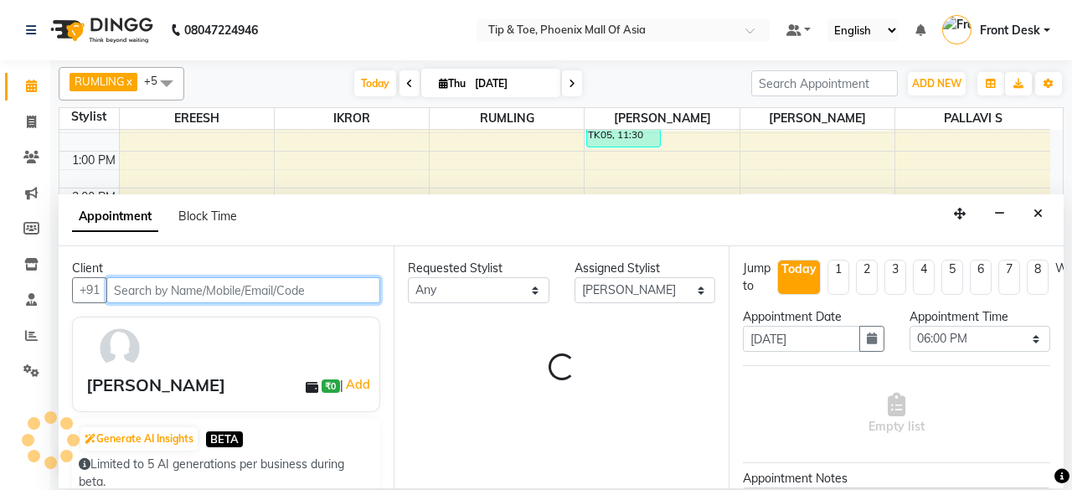
select select "2635"
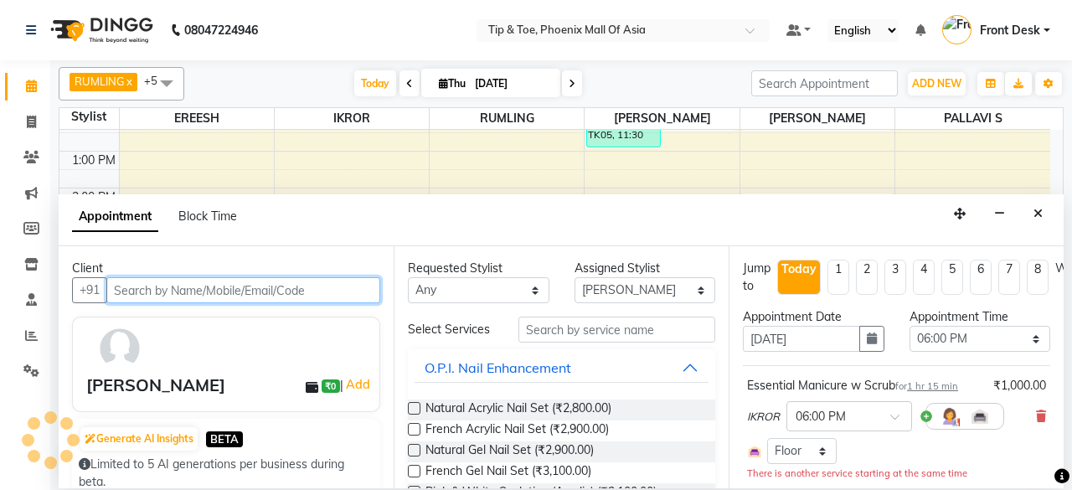
select select "2635"
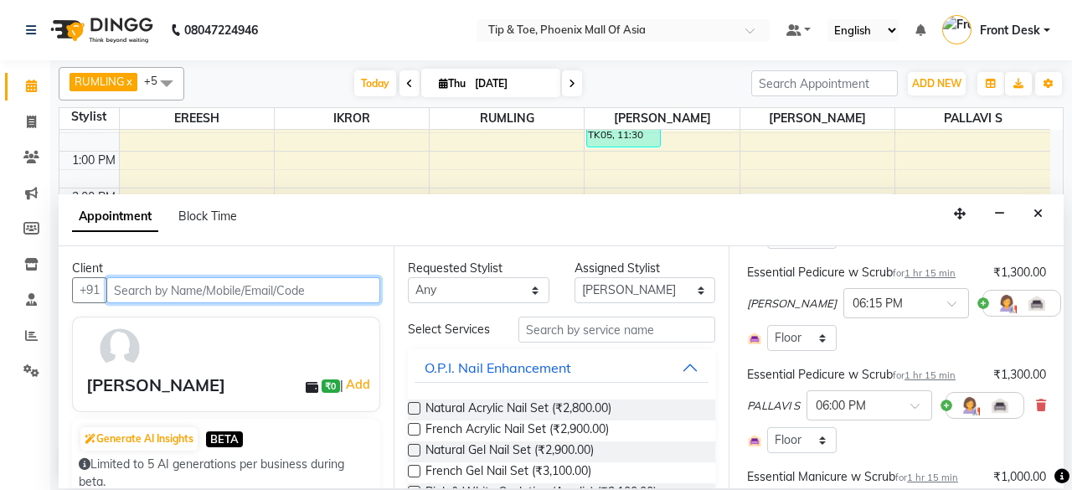
scroll to position [419, 0]
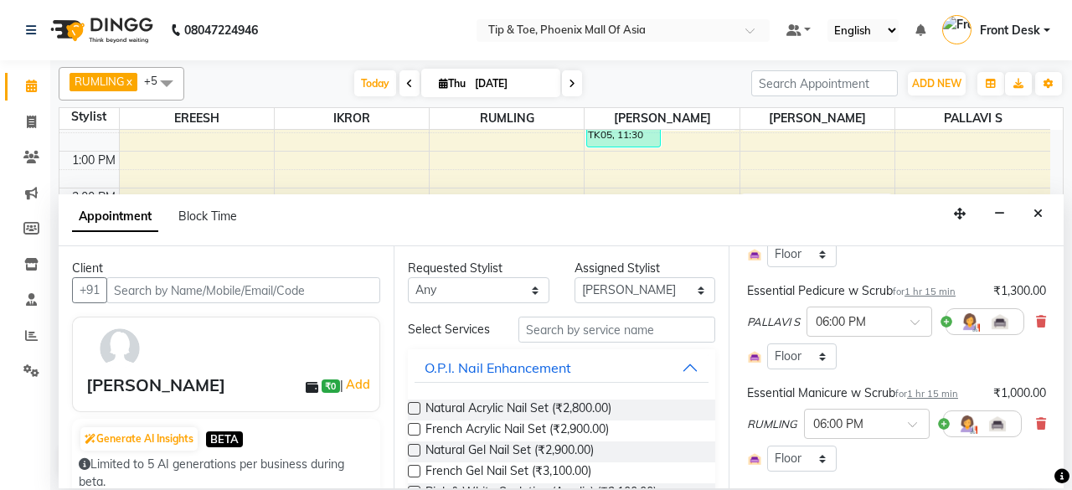
click at [1036, 320] on icon at bounding box center [1041, 322] width 10 height 12
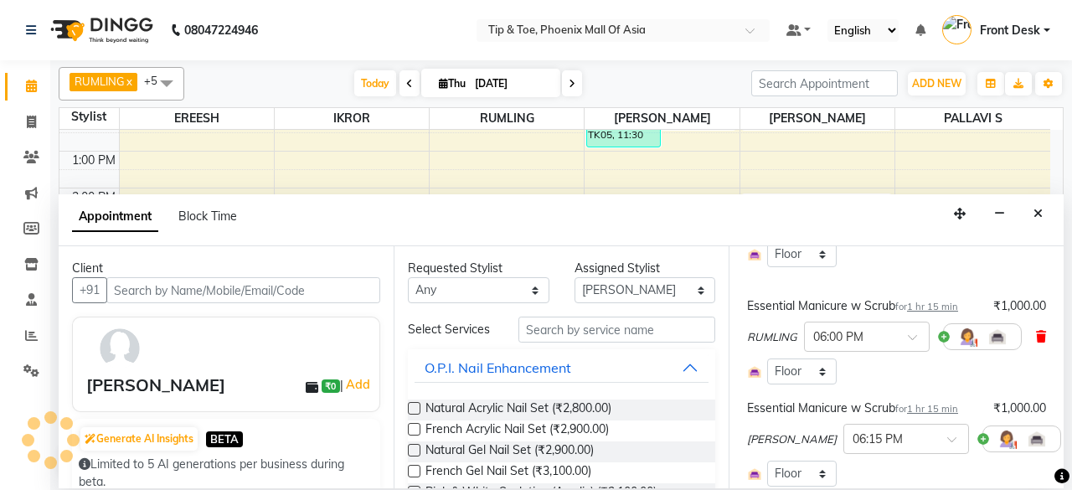
click at [1036, 331] on icon at bounding box center [1041, 337] width 10 height 12
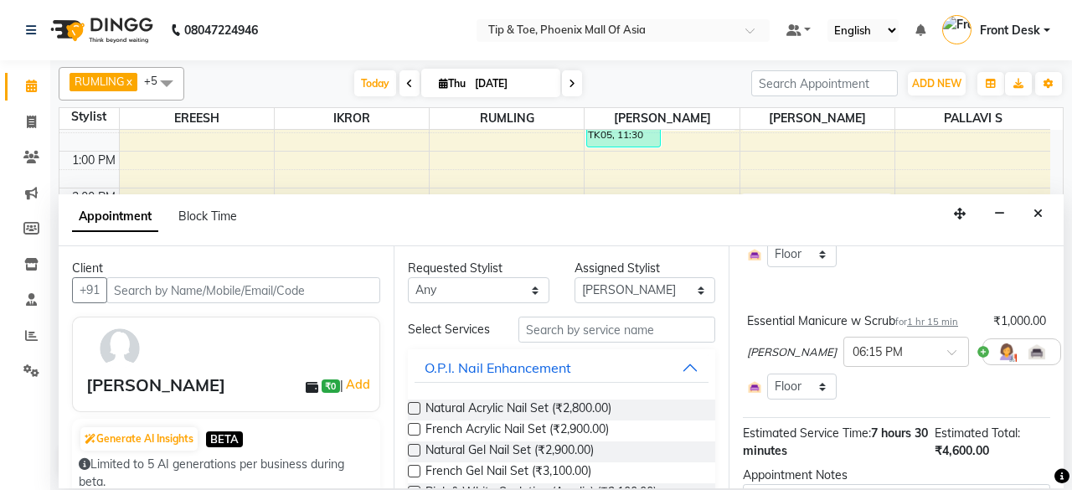
click at [1068, 350] on icon at bounding box center [1073, 352] width 10 height 12
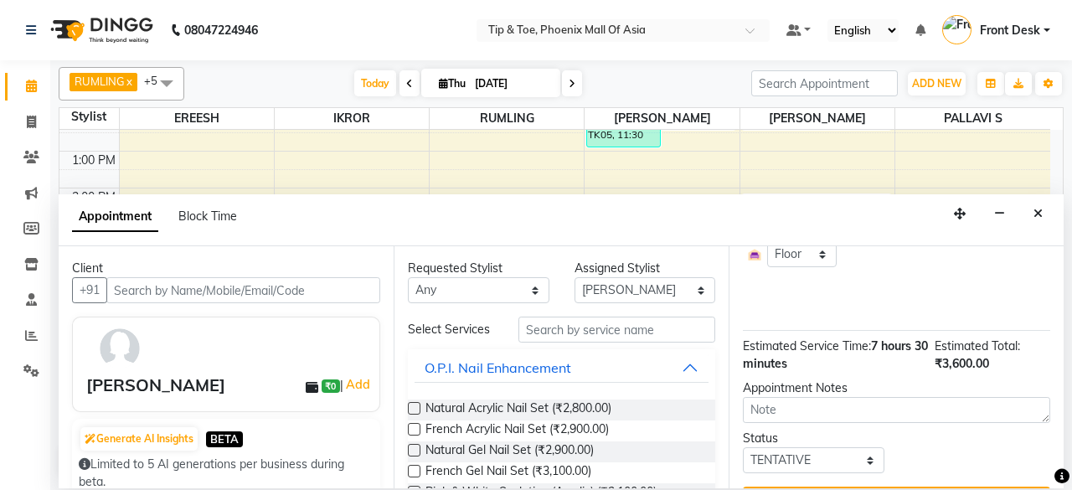
scroll to position [168, 0]
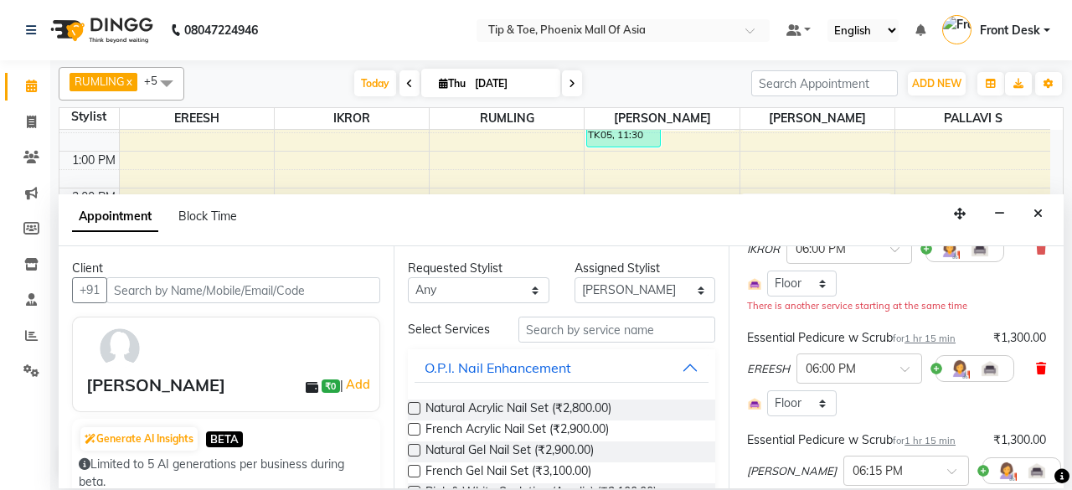
click at [1036, 369] on icon at bounding box center [1041, 369] width 10 height 12
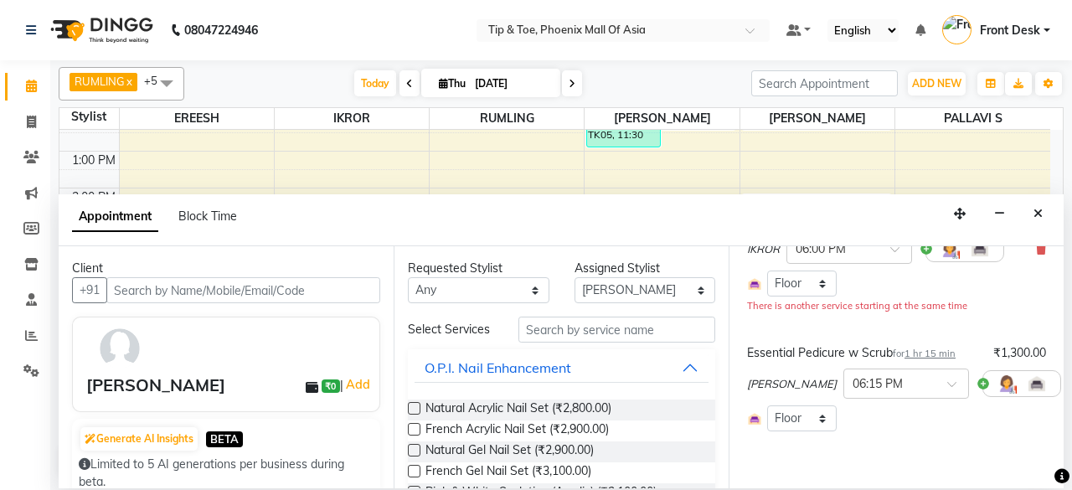
click at [1068, 379] on icon at bounding box center [1073, 384] width 10 height 12
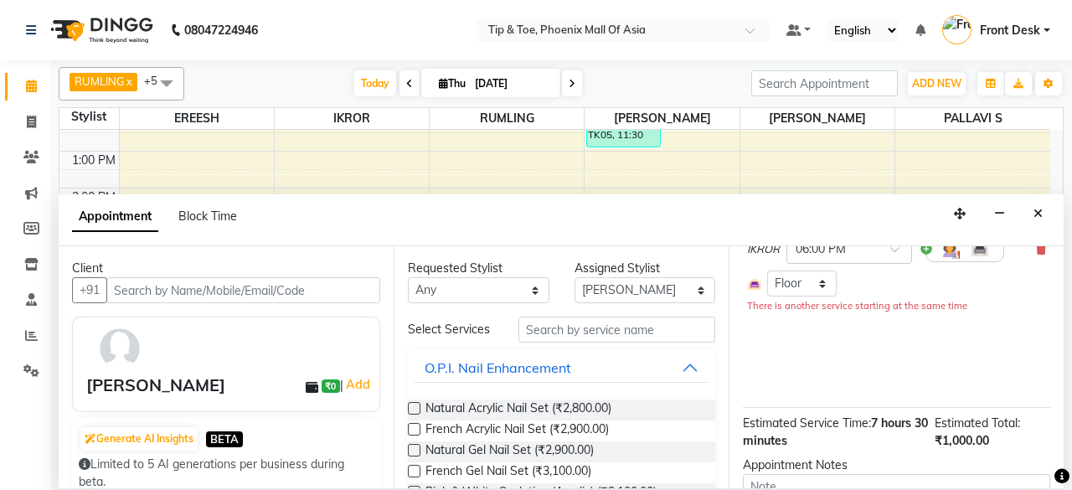
scroll to position [84, 0]
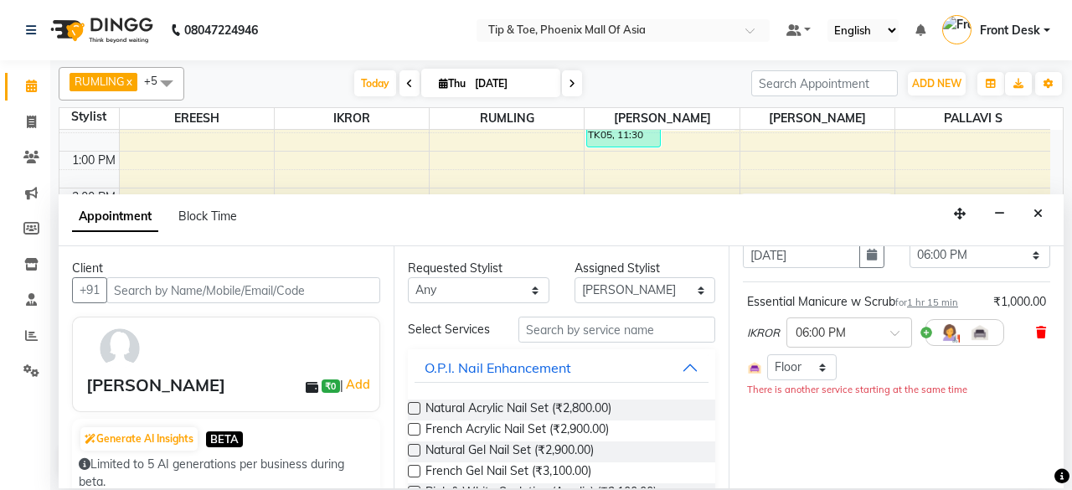
click at [1036, 329] on icon at bounding box center [1041, 333] width 10 height 12
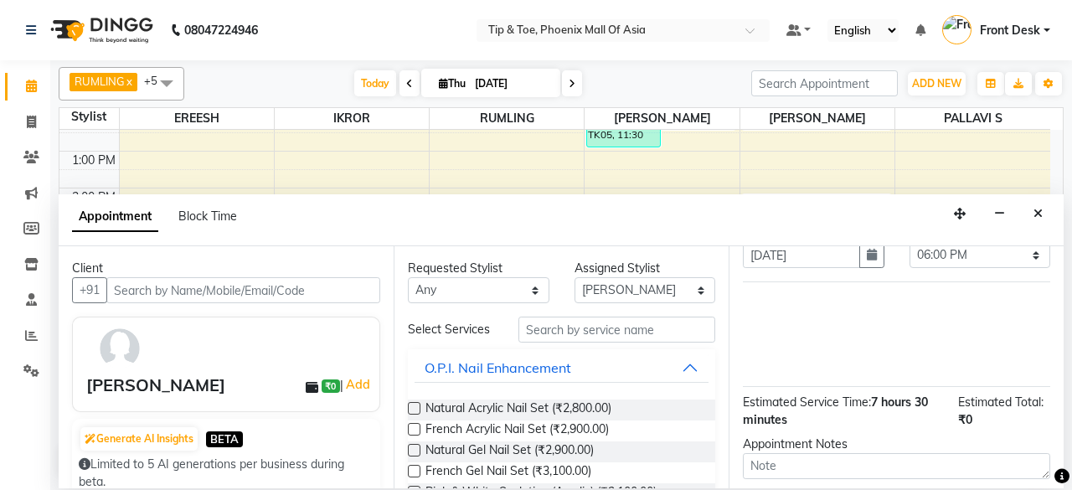
scroll to position [0, 0]
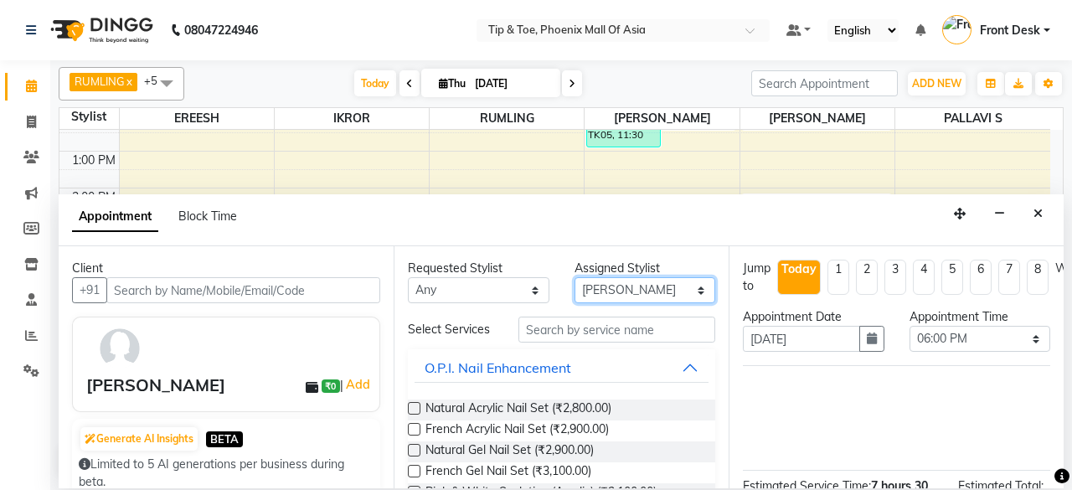
click at [644, 292] on select "Select EREESH IKROR [PERSON_NAME] PALLAVI S RUMLING [PERSON_NAME] SOMIYAR" at bounding box center [646, 290] width 142 height 26
select select "38823"
click at [575, 277] on select "Select EREESH IKROR [PERSON_NAME] PALLAVI S RUMLING [PERSON_NAME] SOMIYAR" at bounding box center [646, 290] width 142 height 26
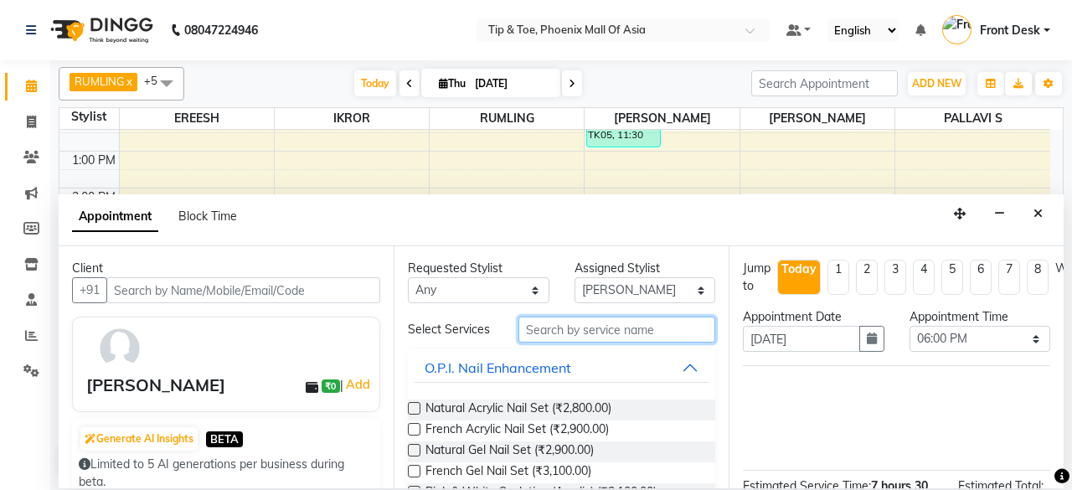
click at [590, 329] on input "text" at bounding box center [617, 330] width 197 height 26
type input "MANI"
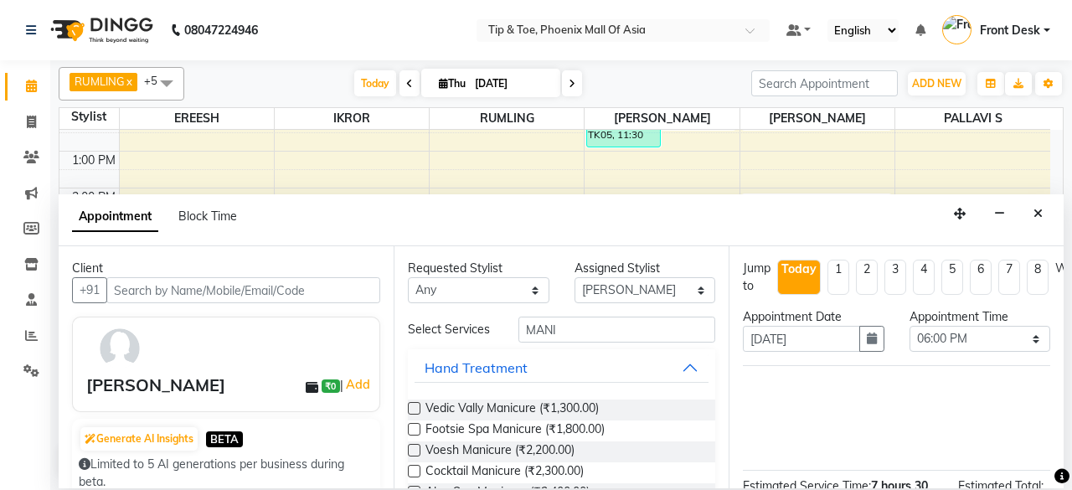
click at [414, 408] on label at bounding box center [414, 408] width 13 height 13
click at [414, 408] on input "checkbox" at bounding box center [413, 410] width 11 height 11
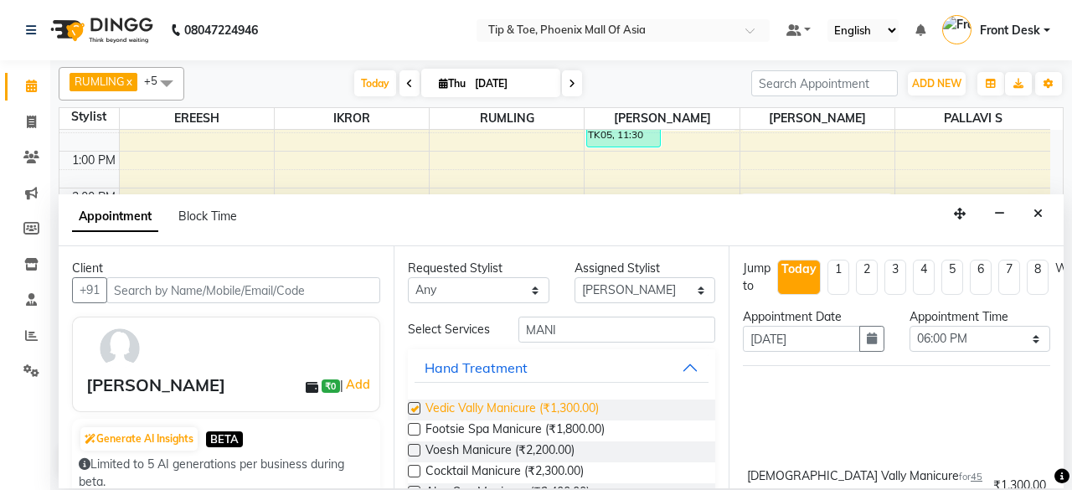
checkbox input "false"
click at [648, 291] on select "Select EREESH IKROR [PERSON_NAME] PALLAVI S RUMLING [PERSON_NAME] SOMIYAR" at bounding box center [646, 290] width 142 height 26
select select "90746"
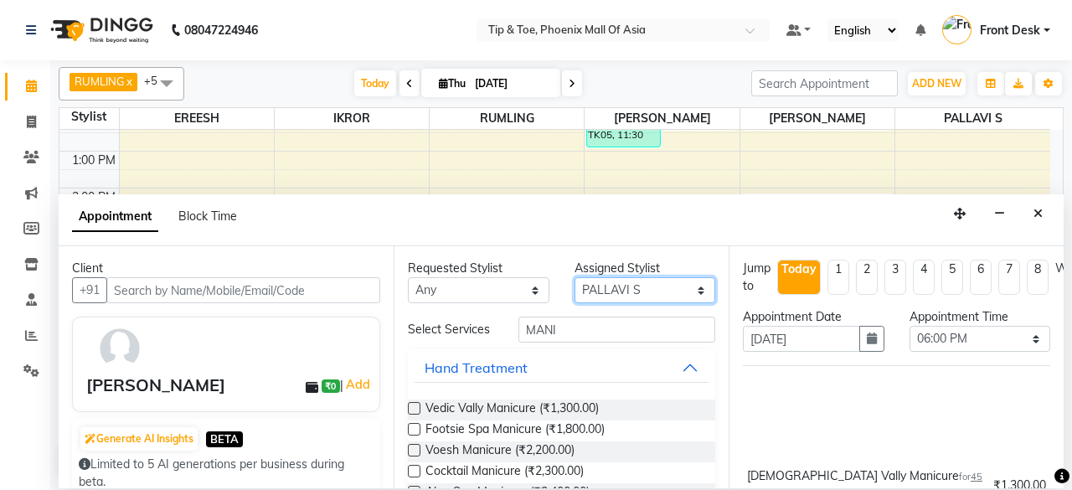
click at [575, 277] on select "Select EREESH IKROR [PERSON_NAME] PALLAVI S RUMLING [PERSON_NAME] SOMIYAR" at bounding box center [646, 290] width 142 height 26
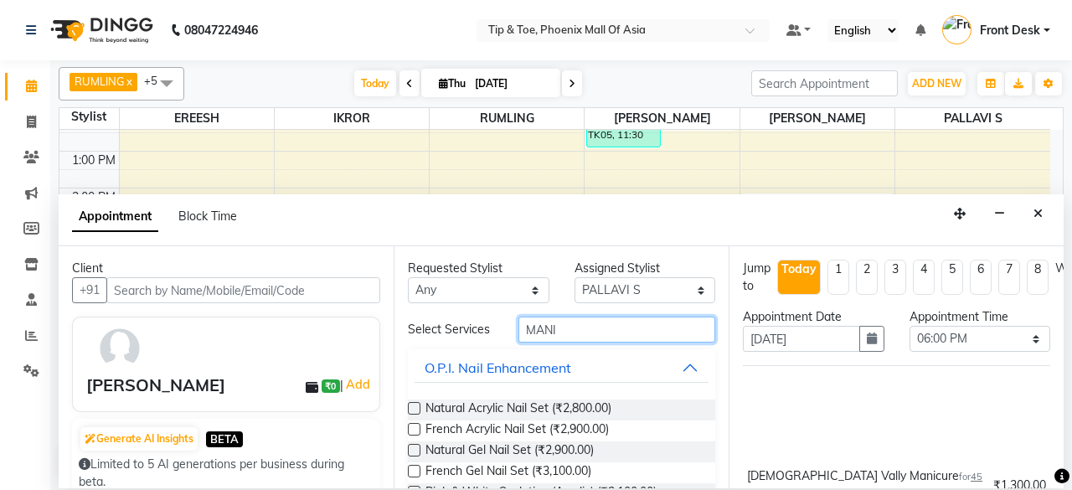
click at [632, 328] on input "MANI" at bounding box center [617, 330] width 197 height 26
type input "M"
type input "PEDI"
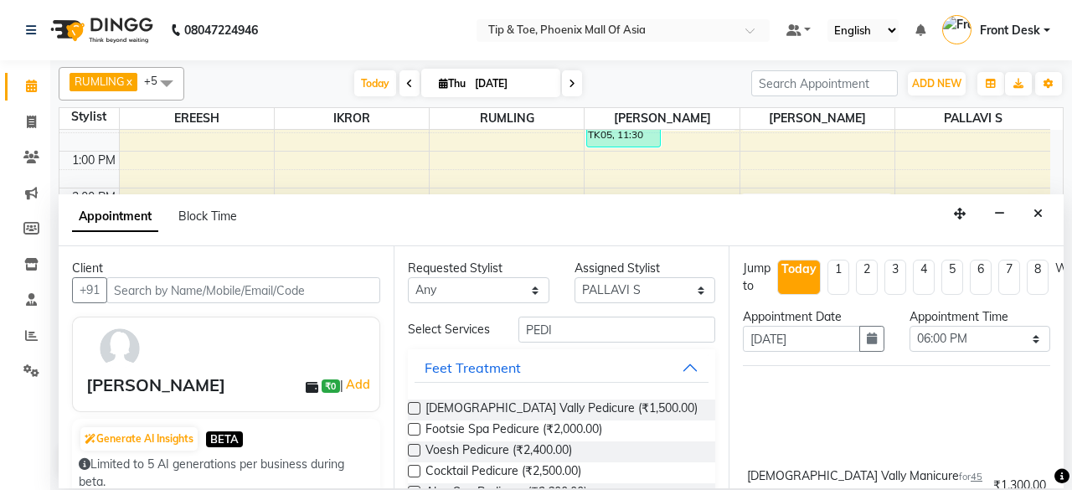
click at [416, 404] on label at bounding box center [414, 408] width 13 height 13
click at [416, 405] on input "checkbox" at bounding box center [413, 410] width 11 height 11
checkbox input "false"
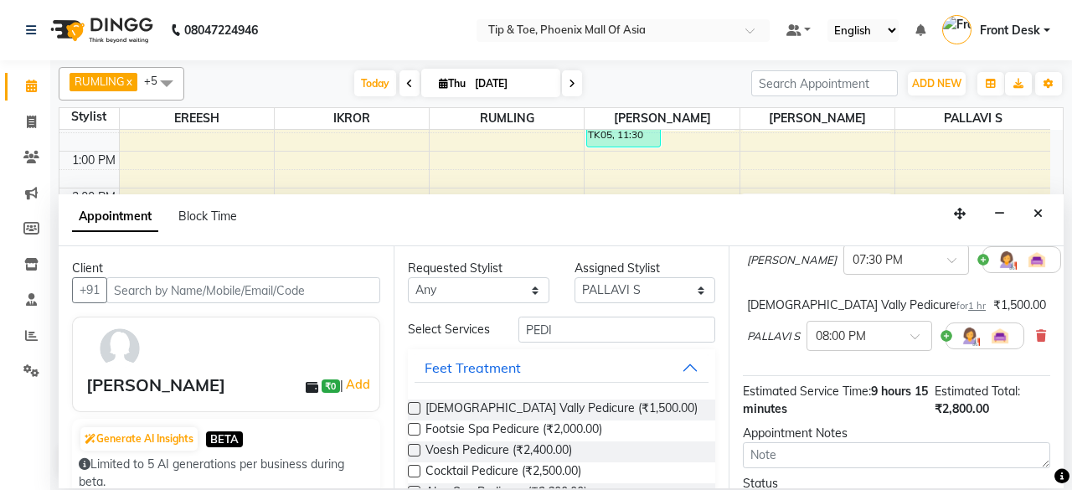
scroll to position [348, 0]
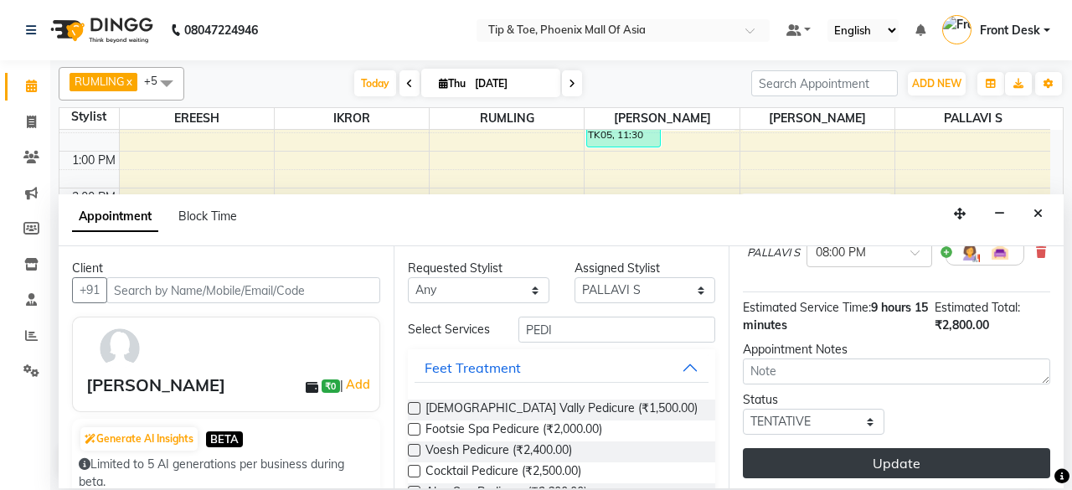
click at [867, 448] on button "Update" at bounding box center [896, 463] width 307 height 30
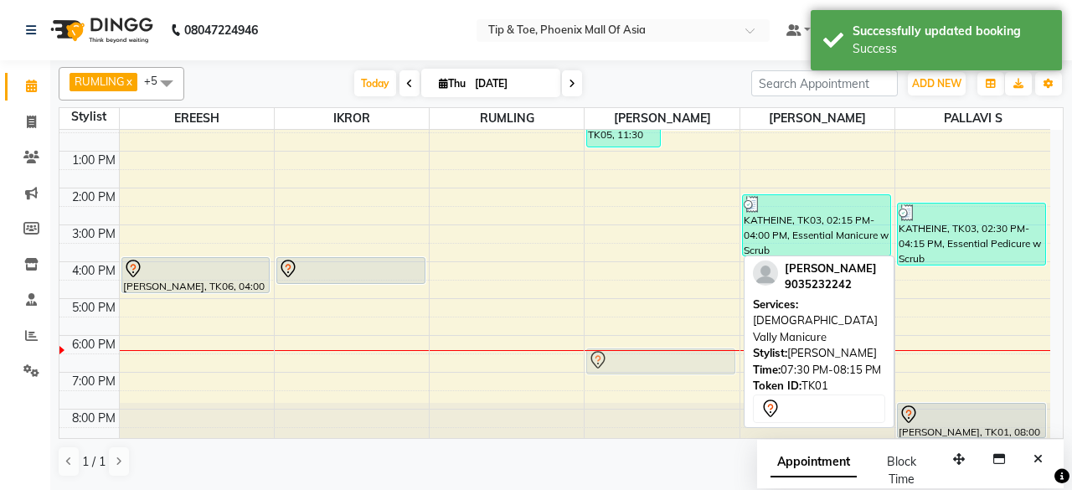
drag, startPoint x: 695, startPoint y: 395, endPoint x: 704, endPoint y: 366, distance: 29.7
click at [704, 366] on div "[PERSON_NAME], TK05, 11:30 AM-01:00 PM, T&T Permanent Gel Polish [PERSON_NAME],…" at bounding box center [662, 206] width 154 height 478
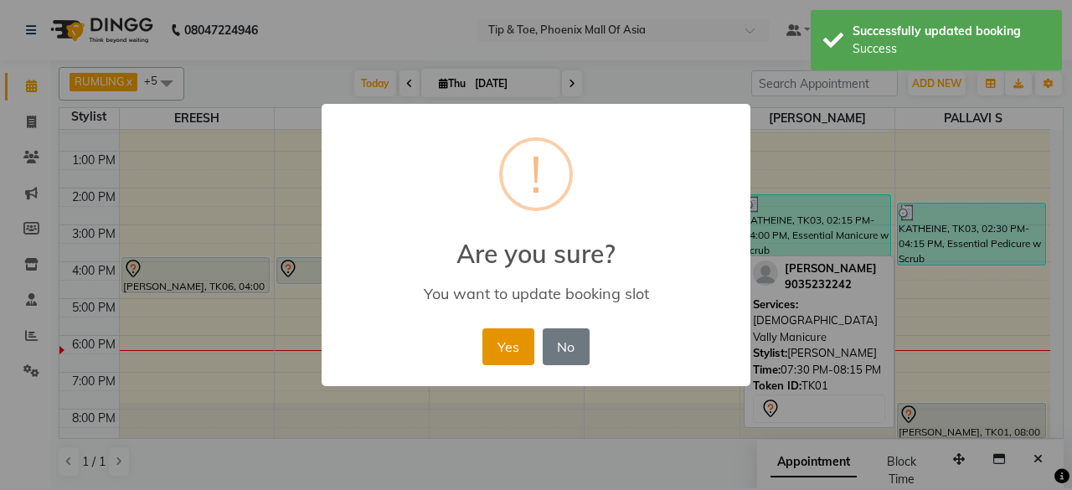
click at [516, 354] on button "Yes" at bounding box center [508, 346] width 51 height 37
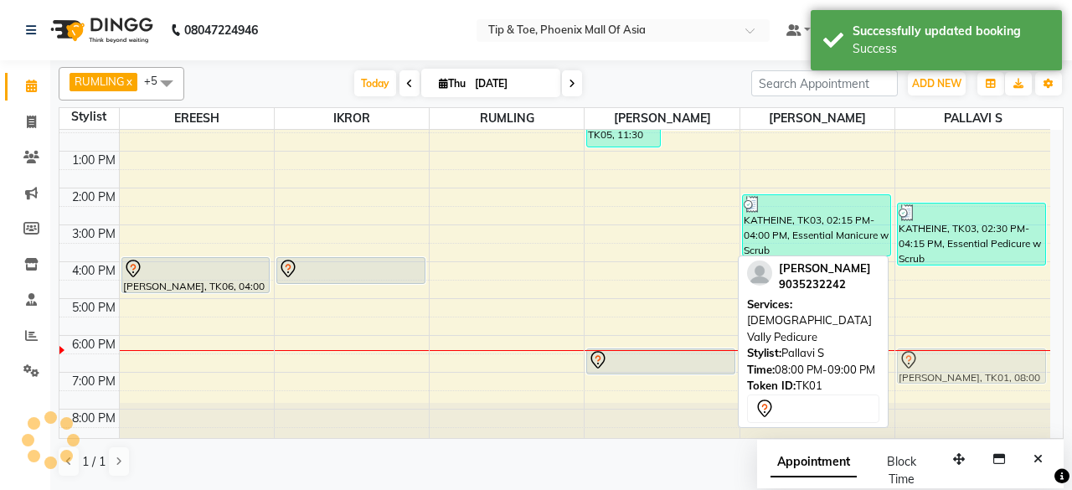
drag, startPoint x: 968, startPoint y: 417, endPoint x: 967, endPoint y: 369, distance: 48.6
click at [967, 369] on div "KATHEINE, TK03, 02:30 PM-04:15 PM, Essential Pedicure w Scrub [PERSON_NAME], TK…" at bounding box center [973, 206] width 155 height 478
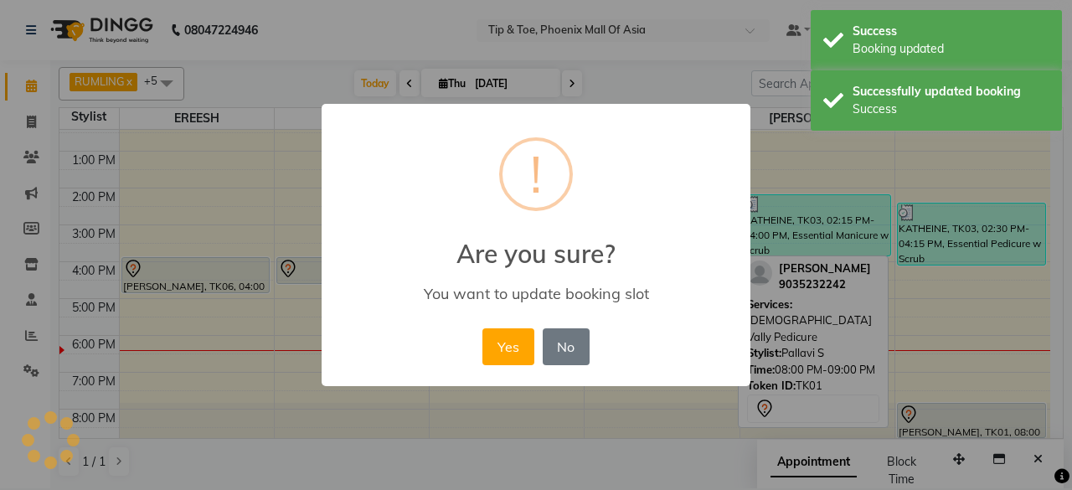
click at [508, 358] on button "Yes" at bounding box center [508, 346] width 51 height 37
